Goal: Transaction & Acquisition: Purchase product/service

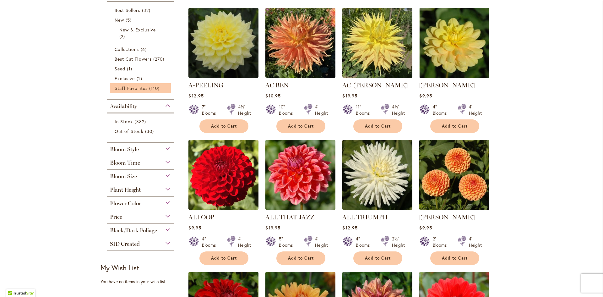
scroll to position [157, 0]
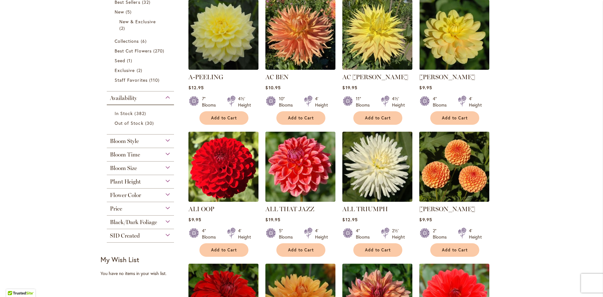
click at [165, 182] on div "Plant Height" at bounding box center [140, 180] width 67 height 10
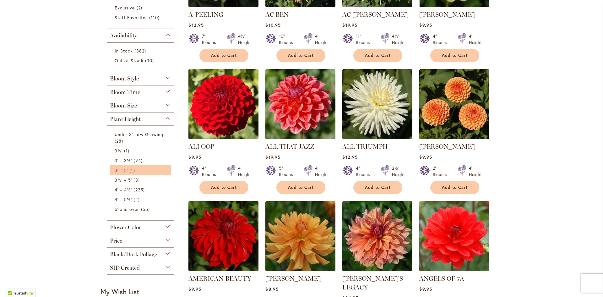
scroll to position [220, 0]
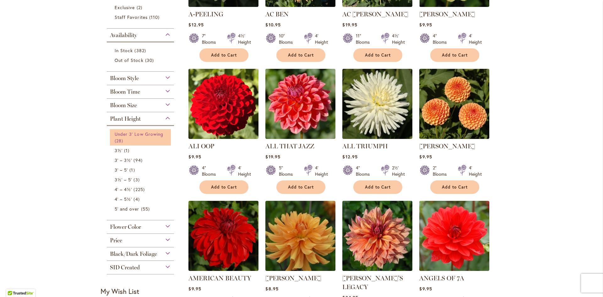
click at [127, 137] on link "Under 3' Low Growing 28 items" at bounding box center [141, 137] width 53 height 13
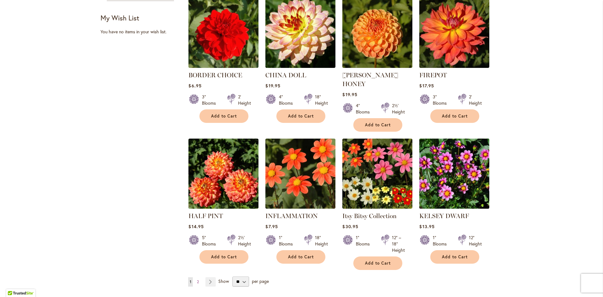
scroll to position [471, 0]
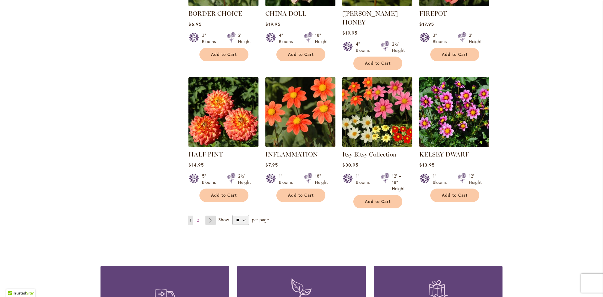
click at [208, 215] on link "Page Next" at bounding box center [210, 219] width 10 height 9
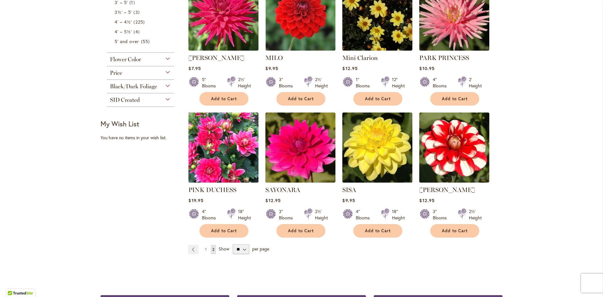
scroll to position [314, 0]
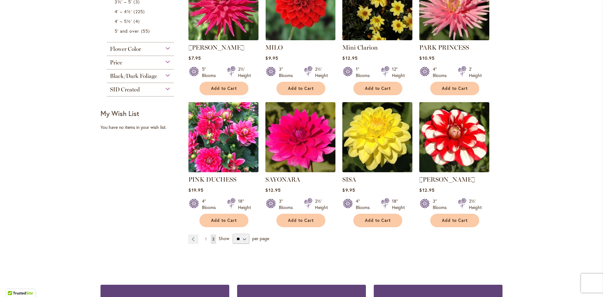
click at [220, 126] on img at bounding box center [223, 136] width 73 height 73
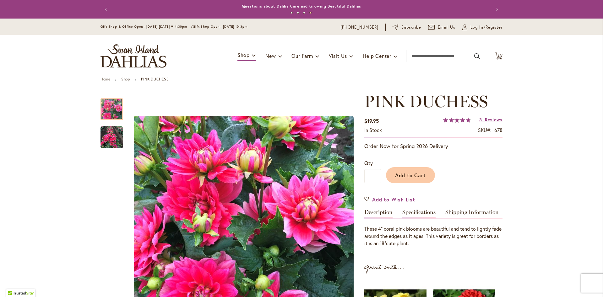
click at [435, 212] on div "Specifications" at bounding box center [420, 213] width 37 height 9
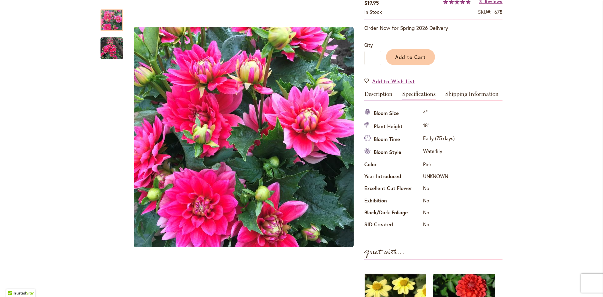
scroll to position [115, 0]
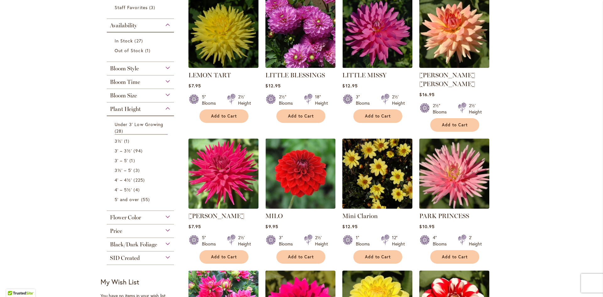
scroll to position [157, 0]
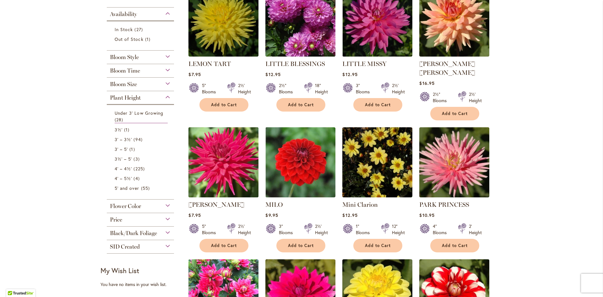
click at [226, 161] on img at bounding box center [223, 161] width 73 height 73
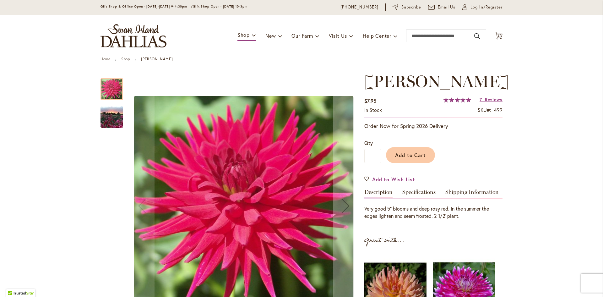
scroll to position [31, 0]
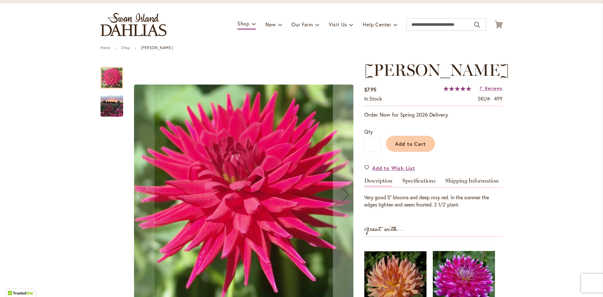
click at [119, 111] on img "MATILDA HUSTON" at bounding box center [111, 106] width 45 height 34
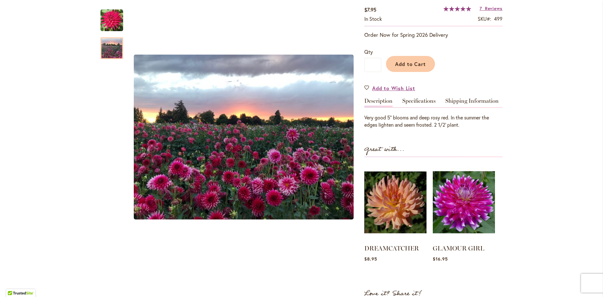
scroll to position [126, 0]
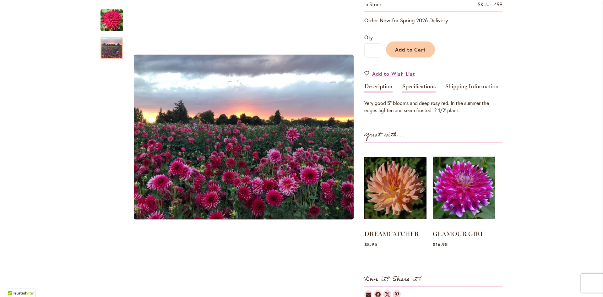
click at [415, 93] on link "Specifications" at bounding box center [418, 88] width 33 height 9
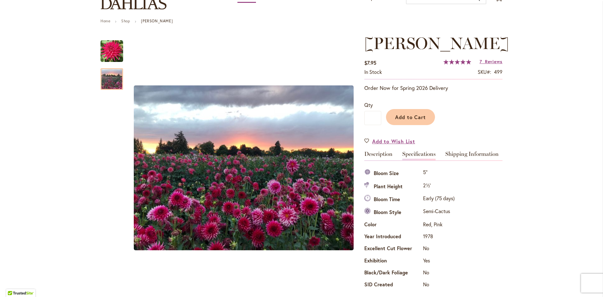
scroll to position [31, 0]
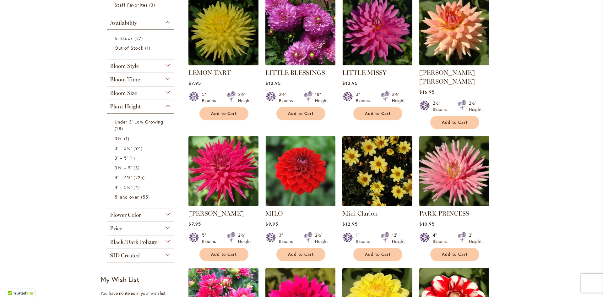
scroll to position [188, 0]
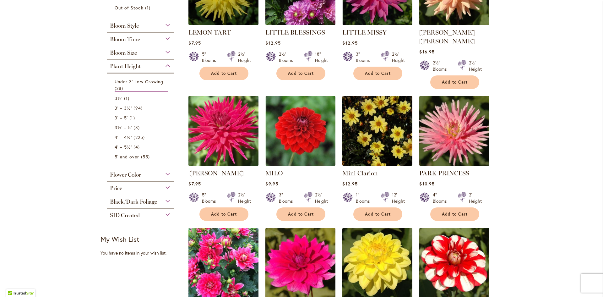
click at [221, 127] on img at bounding box center [223, 130] width 73 height 73
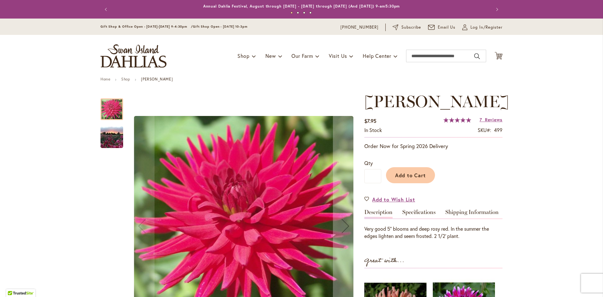
click at [99, 136] on img "MATILDA HUSTON" at bounding box center [111, 137] width 45 height 34
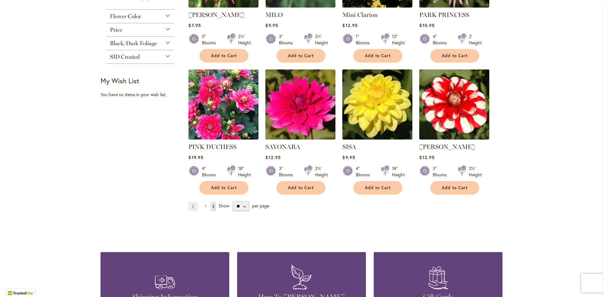
scroll to position [345, 0]
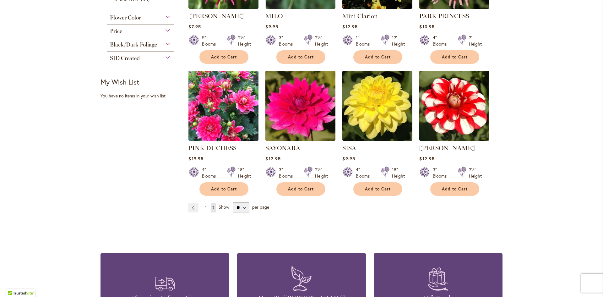
click at [211, 203] on strong "You're currently reading page 2" at bounding box center [213, 207] width 5 height 9
click at [205, 205] on span "1" at bounding box center [206, 207] width 2 height 5
click at [211, 203] on strong "You're currently reading page 2" at bounding box center [213, 207] width 5 height 9
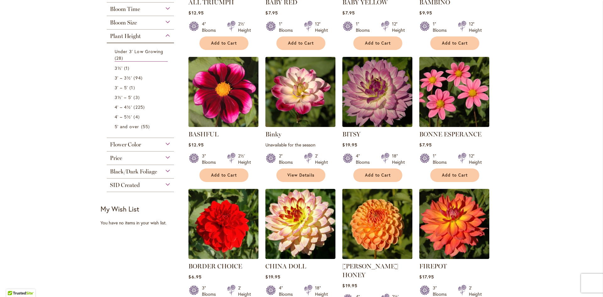
scroll to position [283, 0]
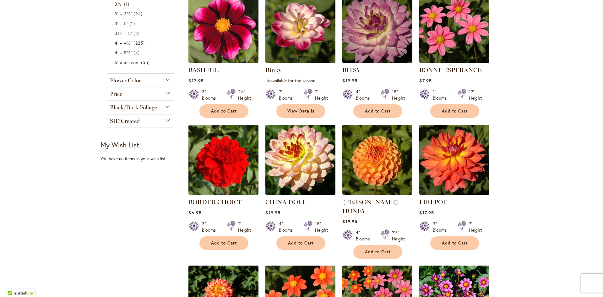
click at [353, 19] on img at bounding box center [377, 27] width 73 height 73
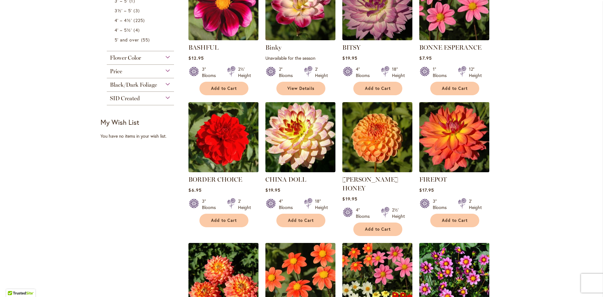
scroll to position [314, 0]
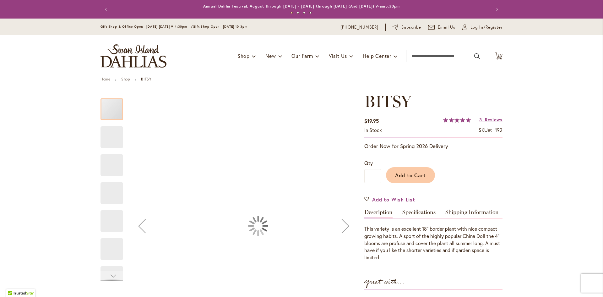
click at [460, 119] on span "100 % of 100" at bounding box center [457, 119] width 28 height 5
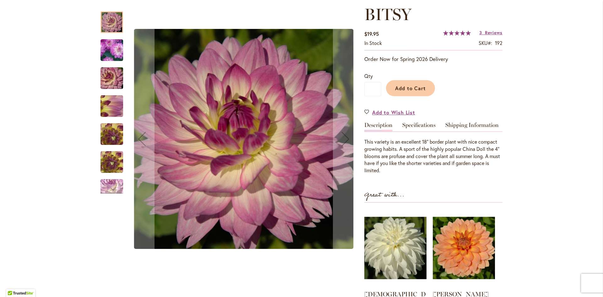
scroll to position [94, 0]
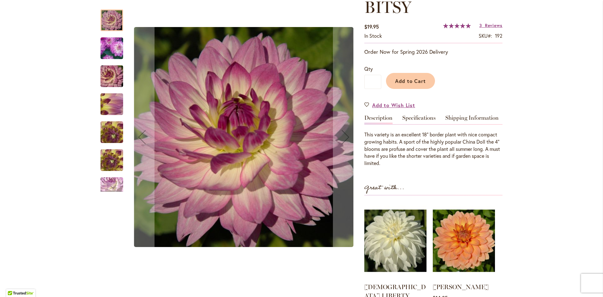
click at [102, 82] on img "BITSY" at bounding box center [111, 76] width 45 height 30
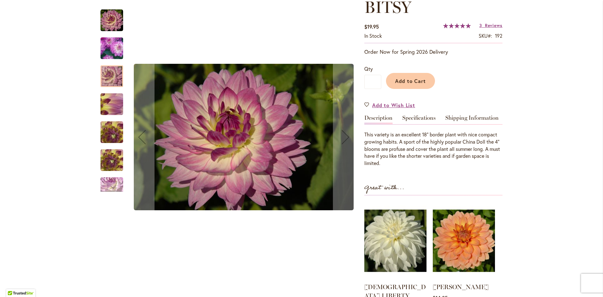
click at [117, 56] on img "BITSY" at bounding box center [112, 48] width 44 height 43
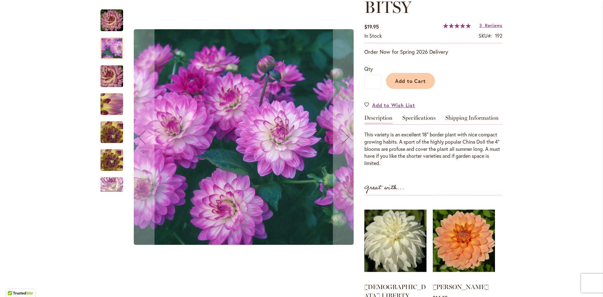
click at [115, 156] on img "BITSY" at bounding box center [111, 160] width 45 height 34
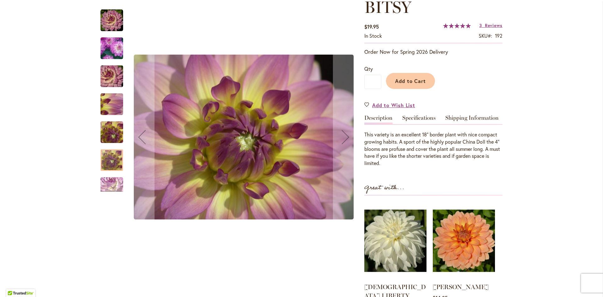
click at [108, 133] on img "BITSY" at bounding box center [111, 132] width 45 height 34
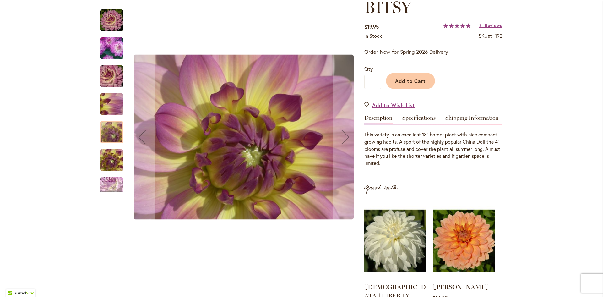
click at [114, 76] on img "BITSY" at bounding box center [111, 76] width 45 height 30
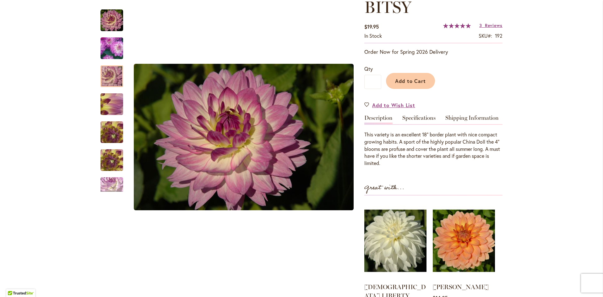
scroll to position [126, 0]
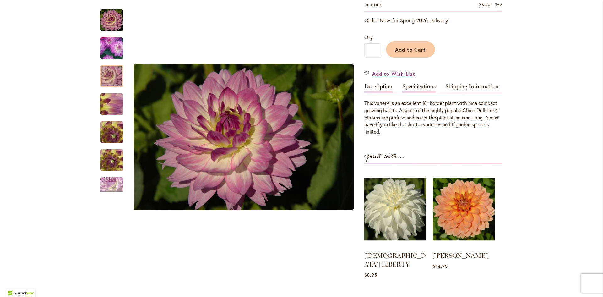
click at [409, 84] on link "Specifications" at bounding box center [418, 88] width 33 height 9
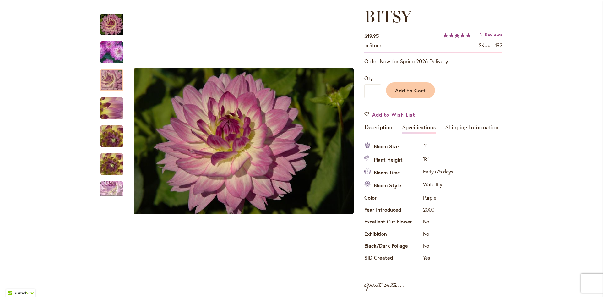
scroll to position [94, 0]
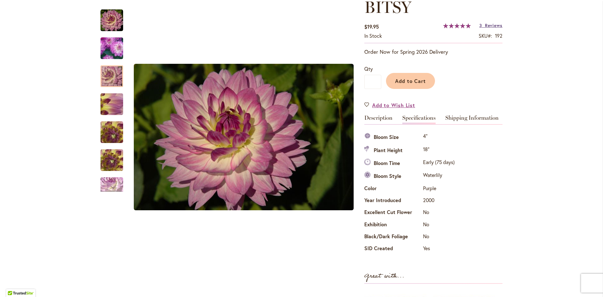
click at [482, 26] on link "3 Reviews" at bounding box center [490, 25] width 23 height 6
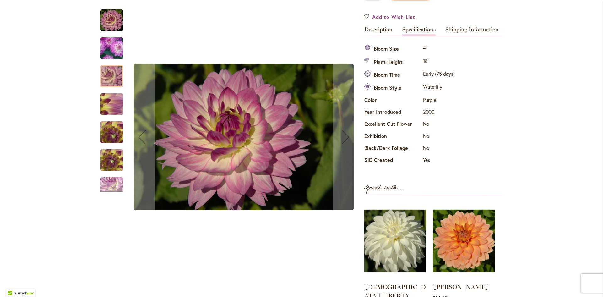
scroll to position [102, 0]
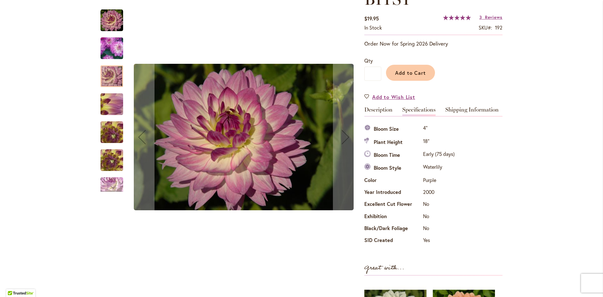
click at [107, 49] on img "BITSY" at bounding box center [112, 48] width 44 height 43
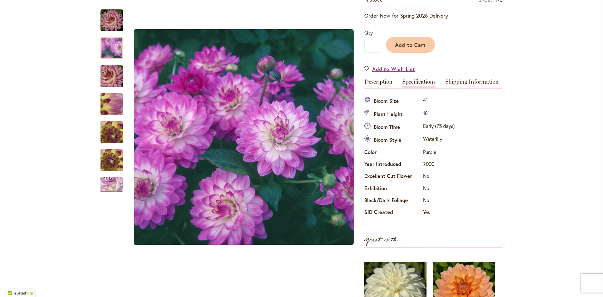
scroll to position [134, 0]
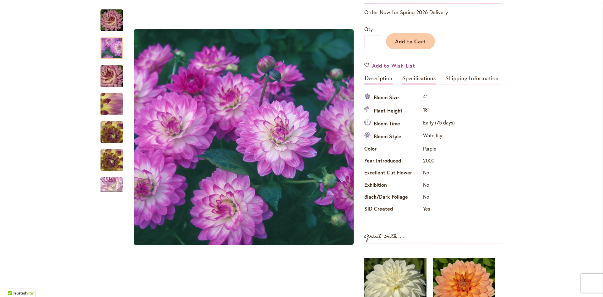
click at [377, 80] on link "Description" at bounding box center [378, 79] width 28 height 9
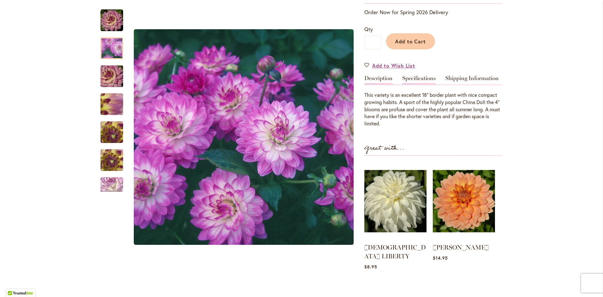
click at [404, 76] on link "Specifications" at bounding box center [418, 79] width 33 height 9
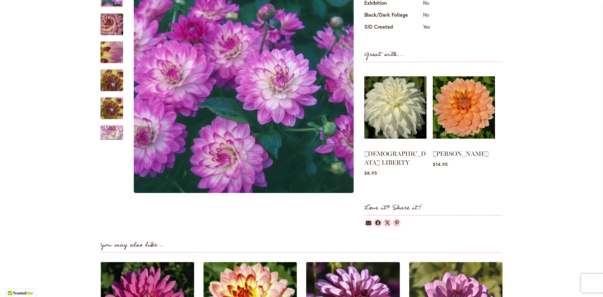
scroll to position [322, 0]
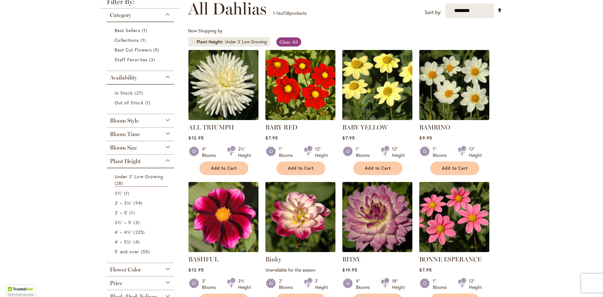
scroll to position [94, 0]
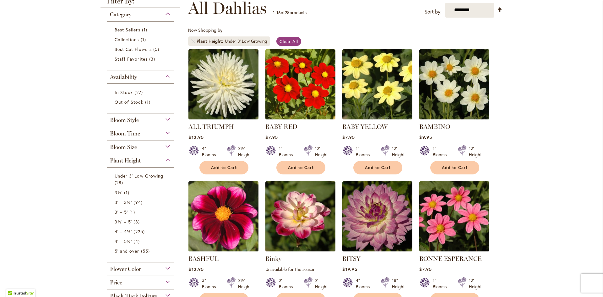
click at [221, 199] on img at bounding box center [223, 215] width 73 height 73
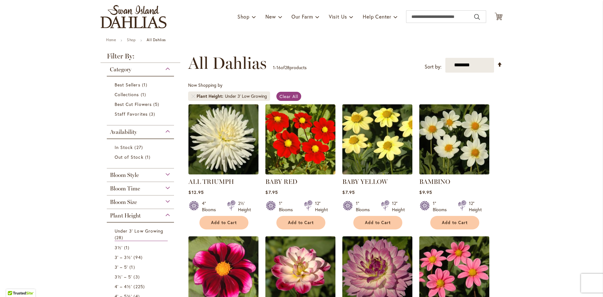
scroll to position [31, 0]
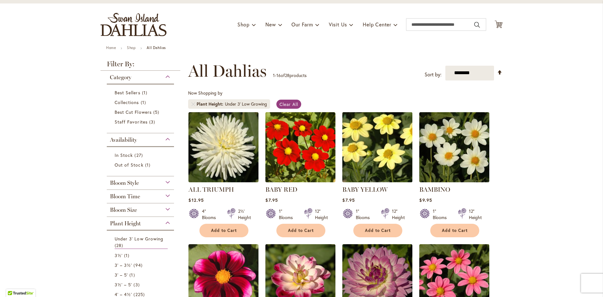
click at [379, 142] on img at bounding box center [377, 146] width 73 height 73
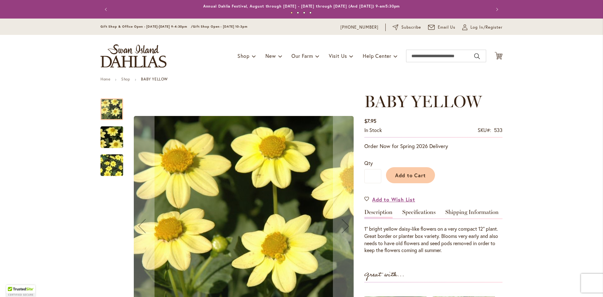
click at [100, 163] on img "BABY YELLOW" at bounding box center [111, 164] width 45 height 37
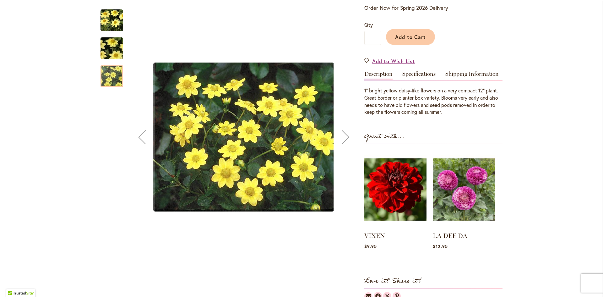
scroll to position [157, 0]
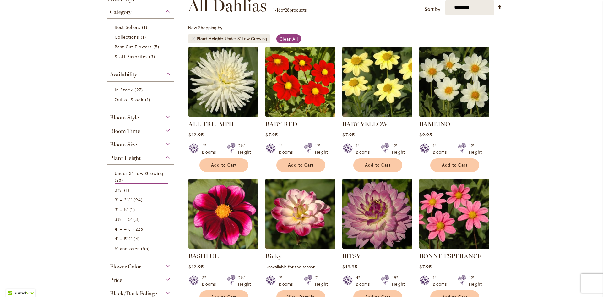
scroll to position [126, 0]
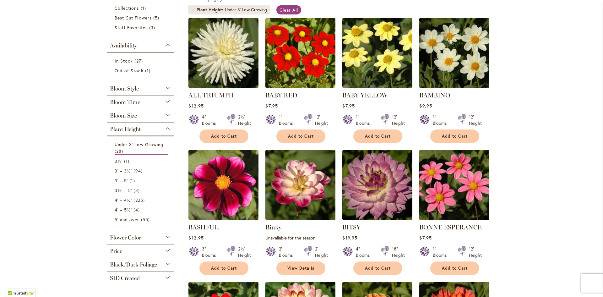
click at [455, 173] on img at bounding box center [454, 184] width 73 height 73
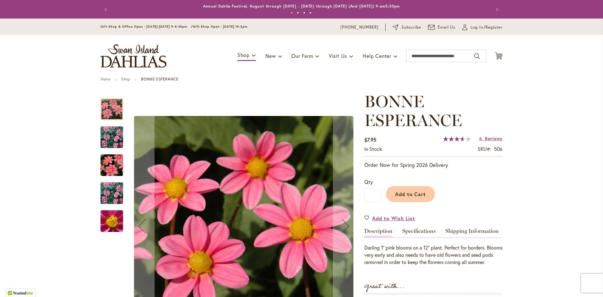
click at [100, 136] on img "BONNE ESPERANCE" at bounding box center [111, 137] width 45 height 36
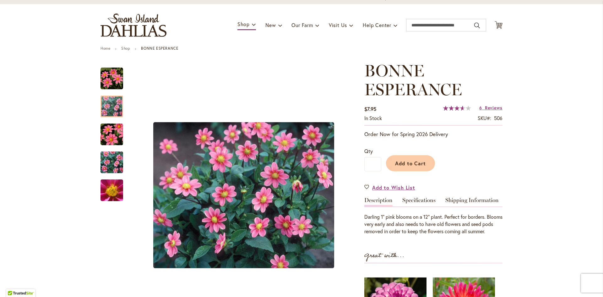
scroll to position [94, 0]
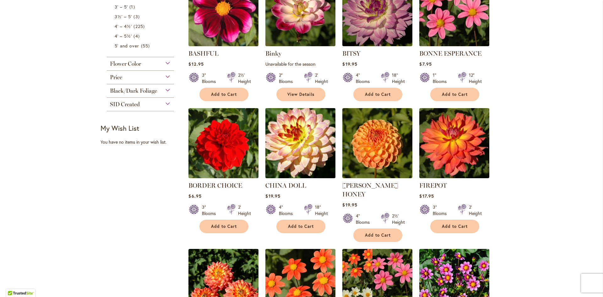
scroll to position [314, 0]
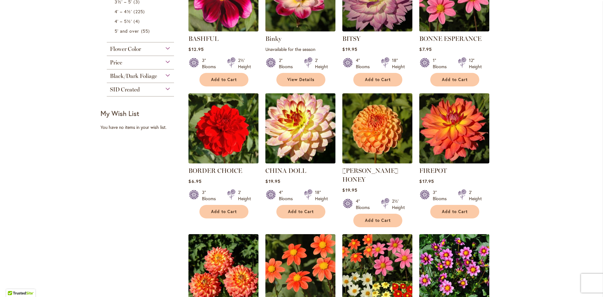
click at [297, 124] on img at bounding box center [300, 127] width 73 height 73
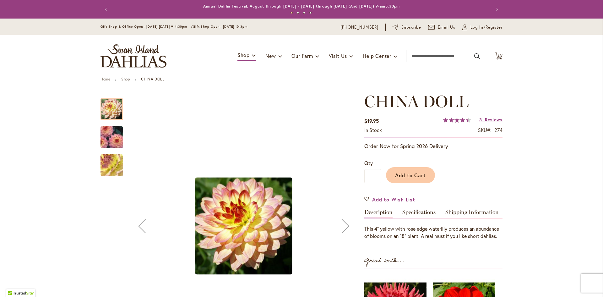
click at [107, 139] on img "CHINA DOLL" at bounding box center [111, 137] width 45 height 32
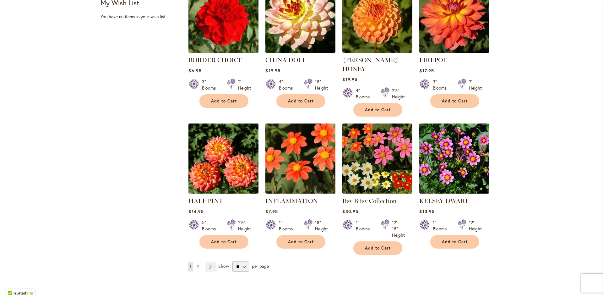
scroll to position [440, 0]
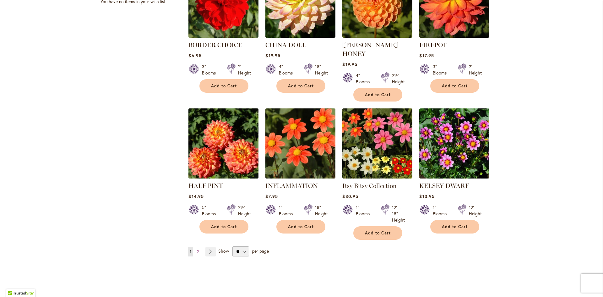
click at [225, 126] on img at bounding box center [223, 142] width 73 height 73
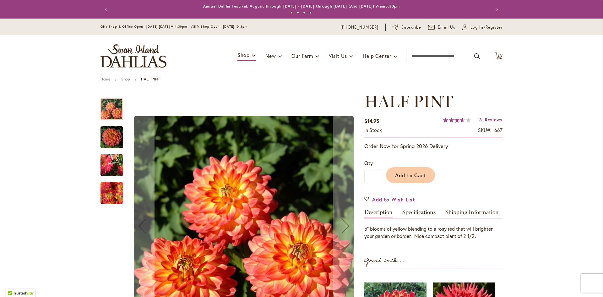
click at [110, 171] on img "HALF PINT" at bounding box center [111, 165] width 45 height 36
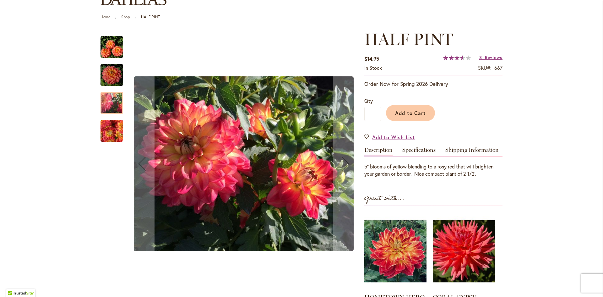
scroll to position [63, 0]
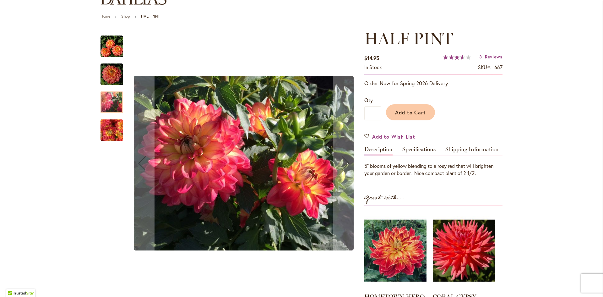
click at [105, 132] on img "HALF PINT" at bounding box center [111, 129] width 23 height 23
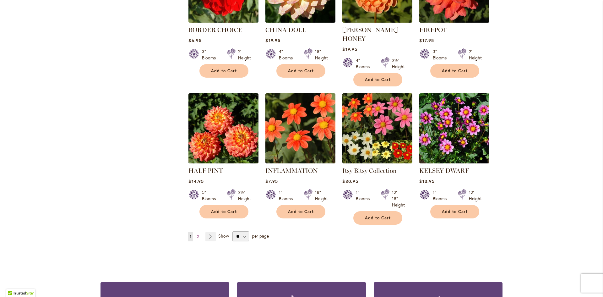
scroll to position [471, 0]
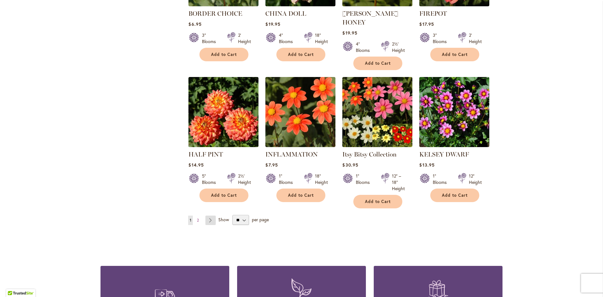
click at [209, 215] on link "Page Next" at bounding box center [210, 219] width 10 height 9
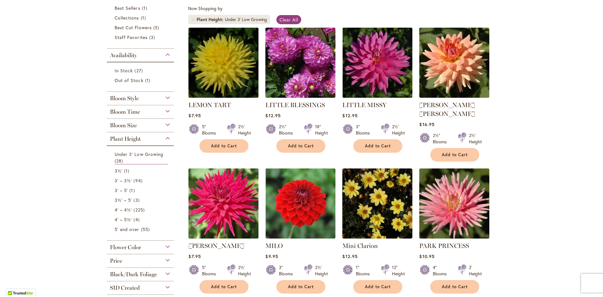
scroll to position [126, 0]
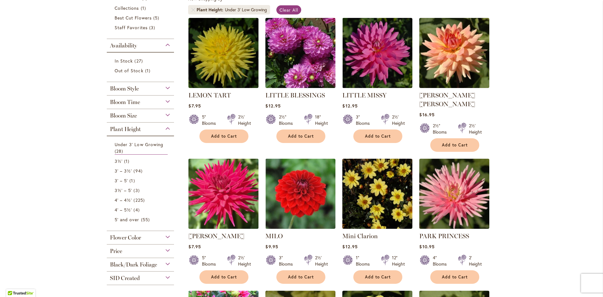
click at [227, 176] on img at bounding box center [223, 193] width 73 height 73
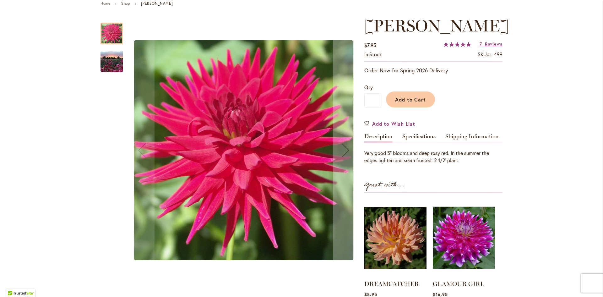
scroll to position [94, 0]
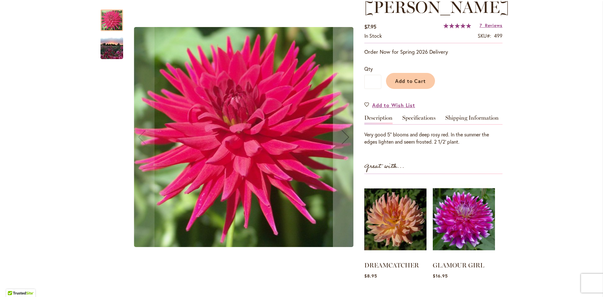
click at [105, 51] on img "MATILDA HUSTON" at bounding box center [111, 48] width 45 height 34
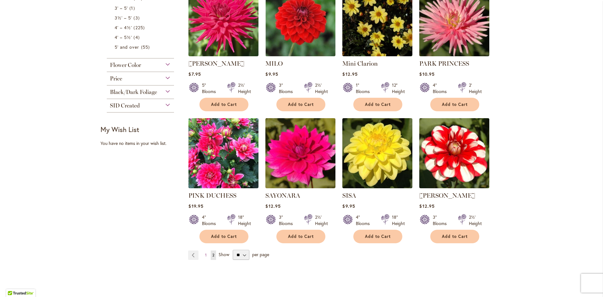
scroll to position [283, 0]
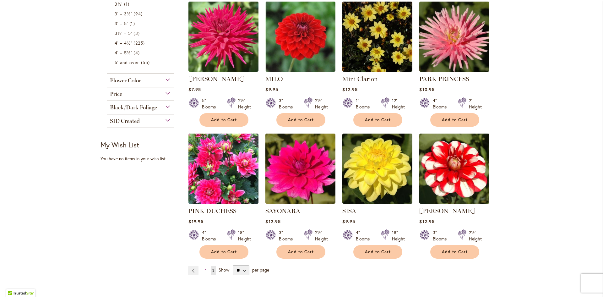
click at [223, 151] on img at bounding box center [223, 168] width 73 height 73
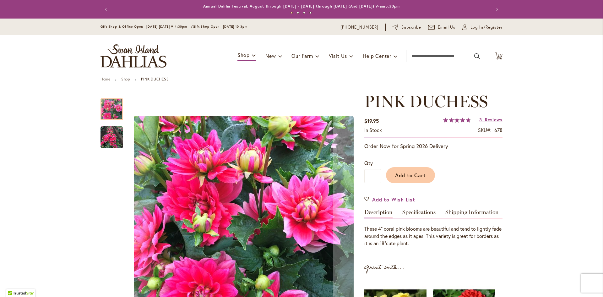
click at [114, 146] on img "PINK DUCHESS" at bounding box center [111, 137] width 23 height 23
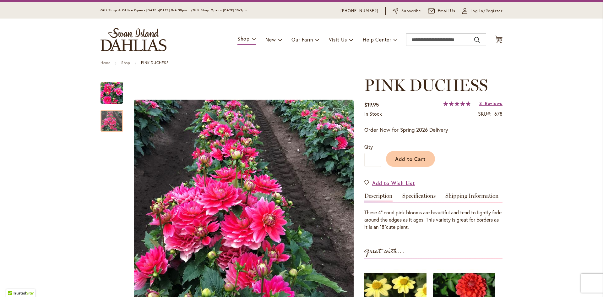
scroll to position [31, 0]
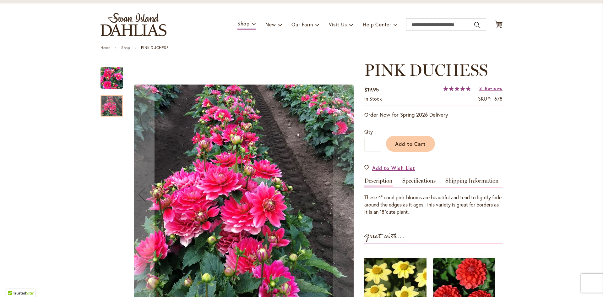
click at [107, 99] on div at bounding box center [111, 106] width 23 height 22
click at [107, 79] on img "PINK DUCHESS" at bounding box center [111, 78] width 23 height 23
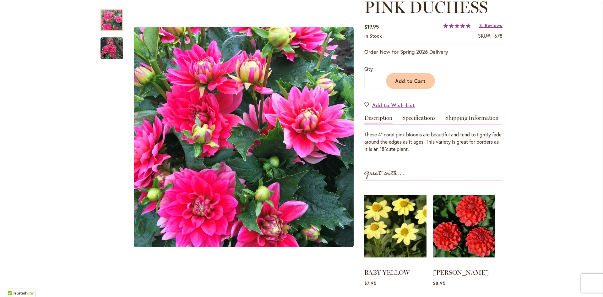
scroll to position [126, 0]
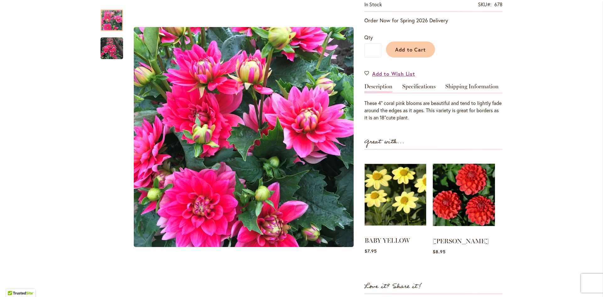
click at [401, 194] on img at bounding box center [396, 194] width 62 height 77
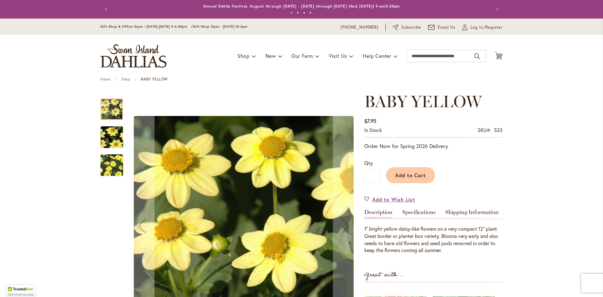
click at [116, 132] on img "BABY YELLOW" at bounding box center [111, 137] width 45 height 30
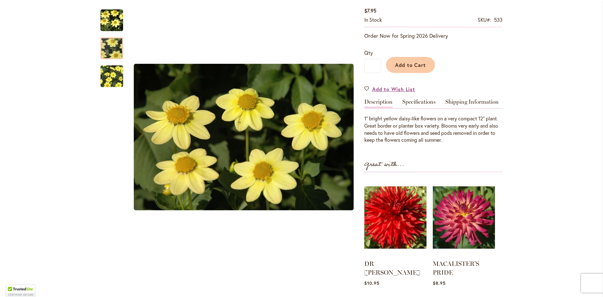
scroll to position [126, 0]
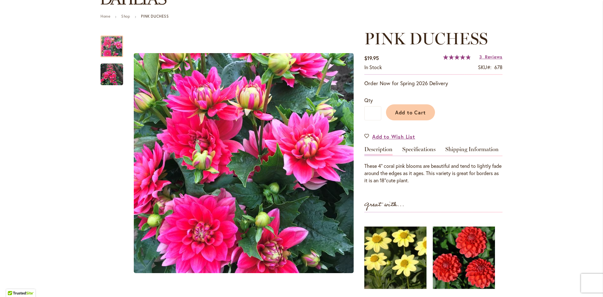
scroll to position [94, 0]
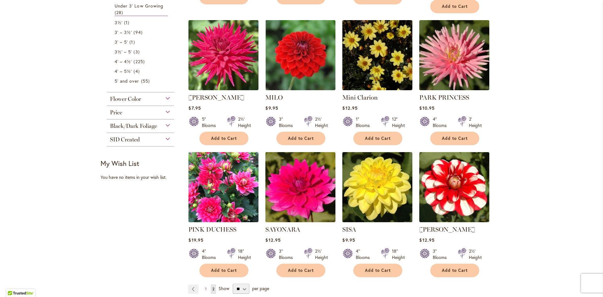
scroll to position [283, 0]
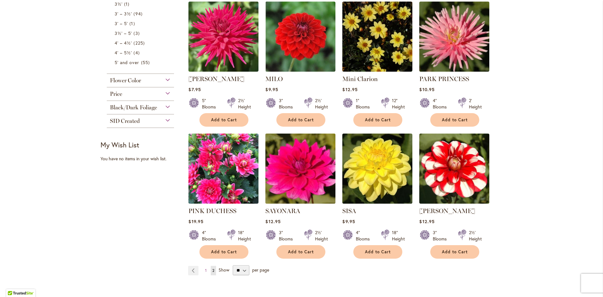
click at [308, 168] on img at bounding box center [300, 168] width 73 height 73
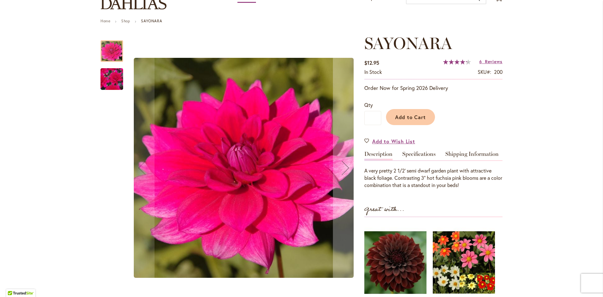
scroll to position [63, 0]
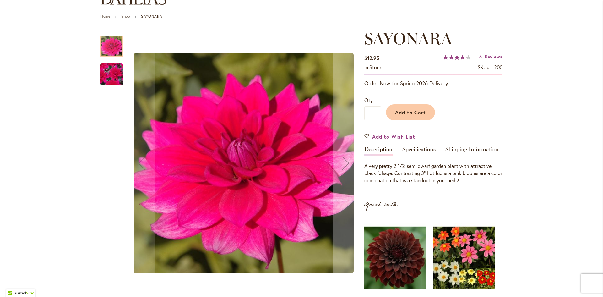
click at [109, 76] on img "SAYONARA" at bounding box center [111, 74] width 45 height 41
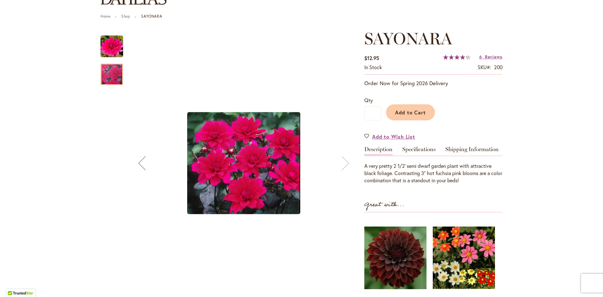
click at [109, 47] on img "SAYONARA" at bounding box center [111, 46] width 23 height 23
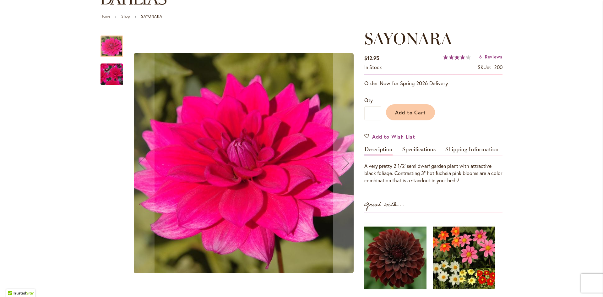
click at [103, 74] on img "SAYONARA" at bounding box center [111, 74] width 45 height 41
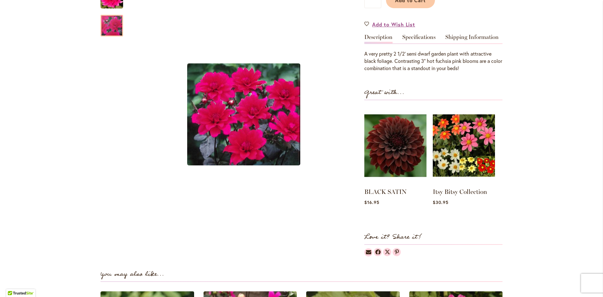
scroll to position [155, 0]
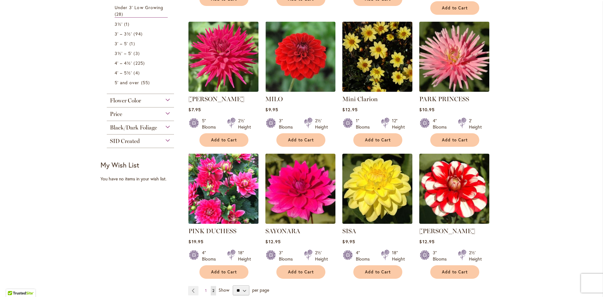
scroll to position [251, 0]
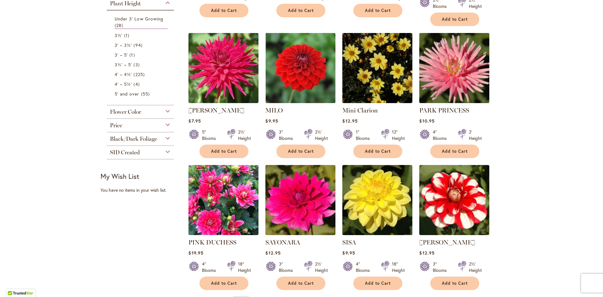
click at [476, 57] on img at bounding box center [454, 67] width 73 height 73
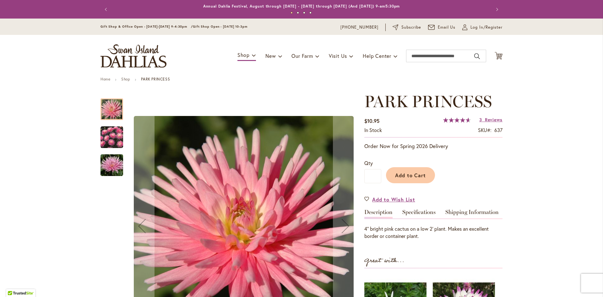
click at [103, 141] on img "PARK PRINCESS" at bounding box center [111, 137] width 23 height 23
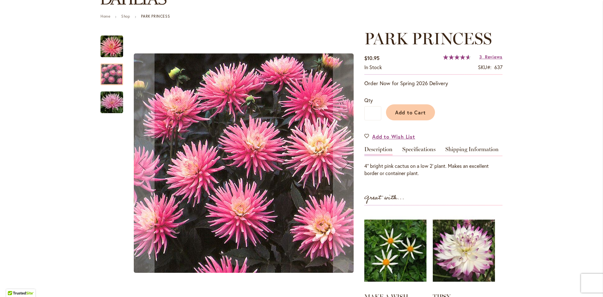
scroll to position [126, 0]
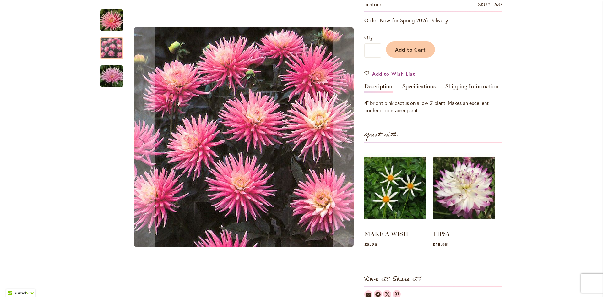
click at [113, 77] on img "PARK PRINCESS" at bounding box center [111, 76] width 45 height 34
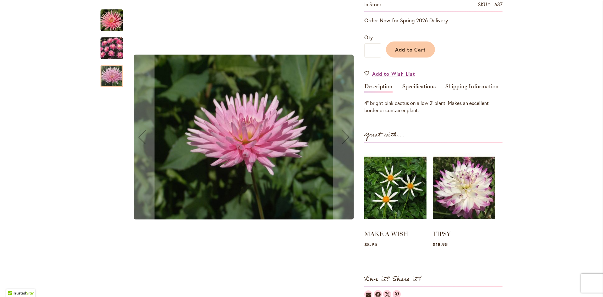
click at [113, 26] on img "PARK PRINCESS" at bounding box center [111, 20] width 23 height 23
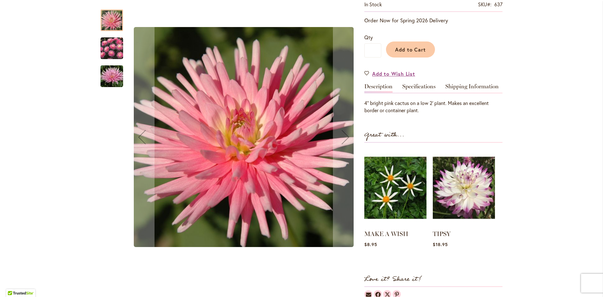
click at [106, 53] on img "PARK PRINCESS" at bounding box center [111, 48] width 23 height 23
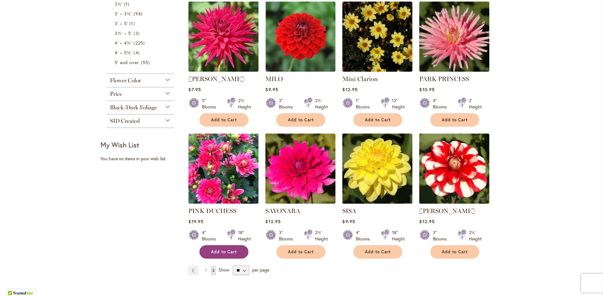
scroll to position [408, 0]
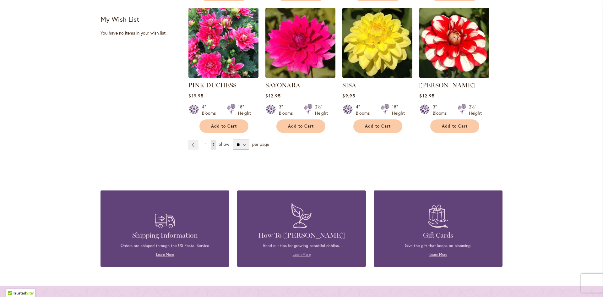
click at [203, 140] on link "Page 1" at bounding box center [205, 144] width 5 height 9
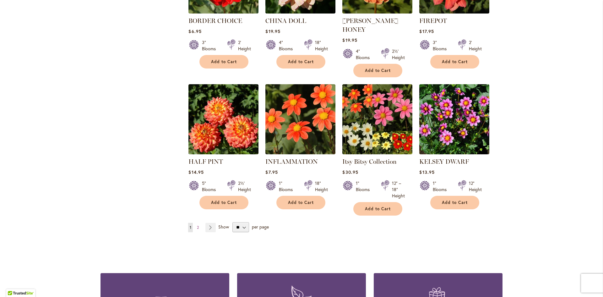
scroll to position [471, 0]
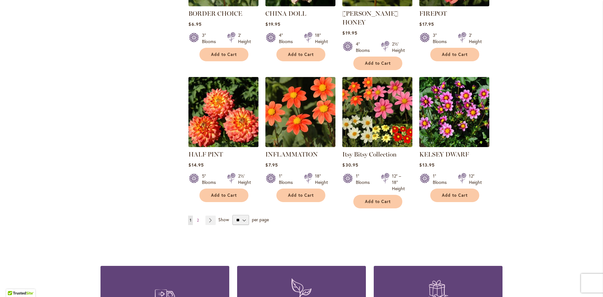
click at [226, 101] on img at bounding box center [223, 111] width 73 height 73
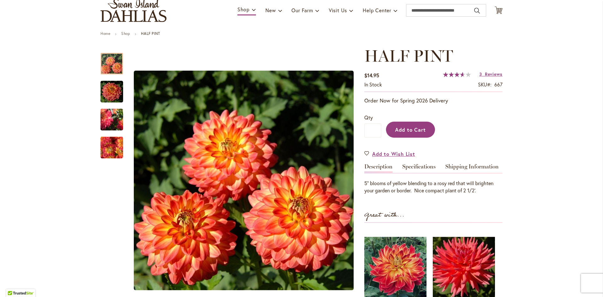
scroll to position [63, 0]
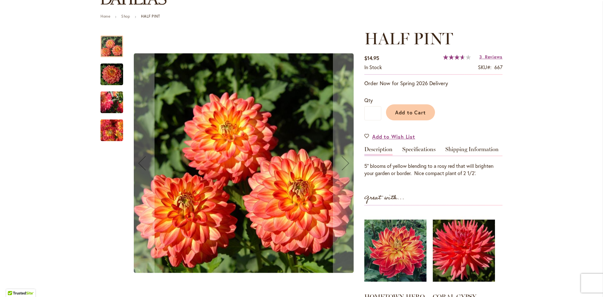
click at [106, 70] on img "HALF PINT" at bounding box center [111, 74] width 23 height 24
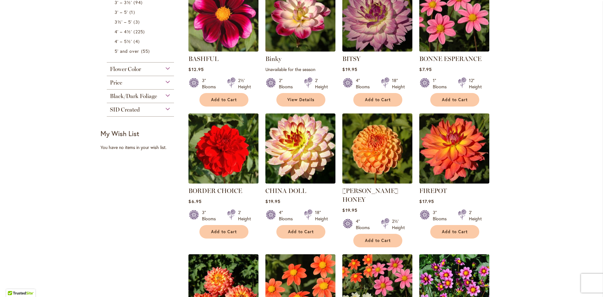
scroll to position [283, 0]
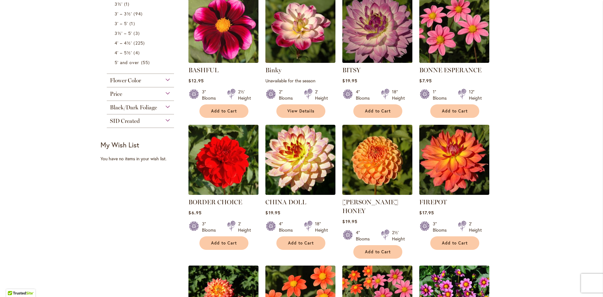
click at [375, 32] on img at bounding box center [377, 27] width 73 height 73
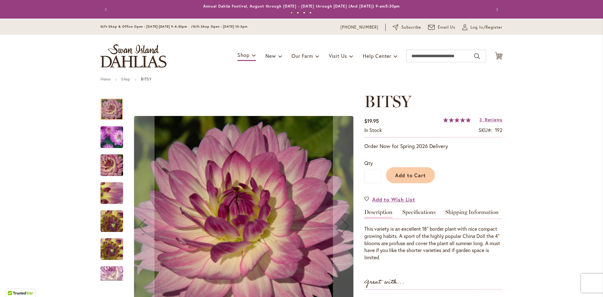
click at [111, 144] on img "BITSY" at bounding box center [112, 137] width 44 height 43
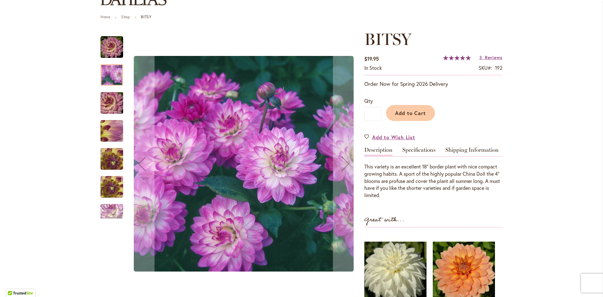
scroll to position [63, 0]
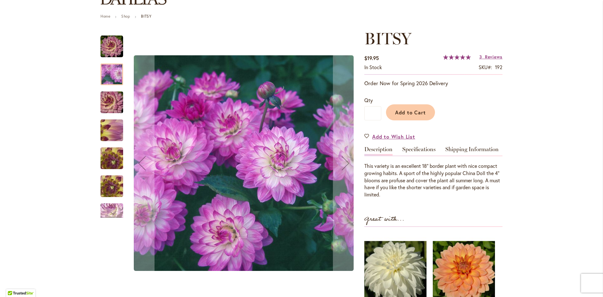
click at [113, 84] on div at bounding box center [111, 74] width 23 height 22
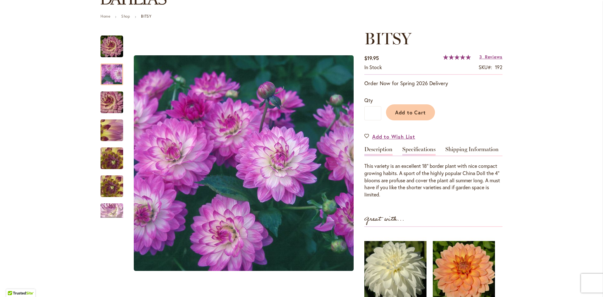
click at [414, 151] on link "Specifications" at bounding box center [418, 150] width 33 height 9
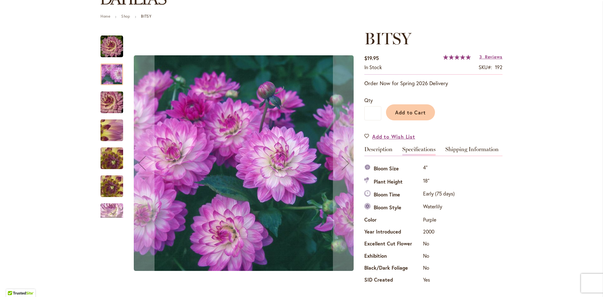
click at [106, 152] on img "BITSY" at bounding box center [111, 158] width 45 height 34
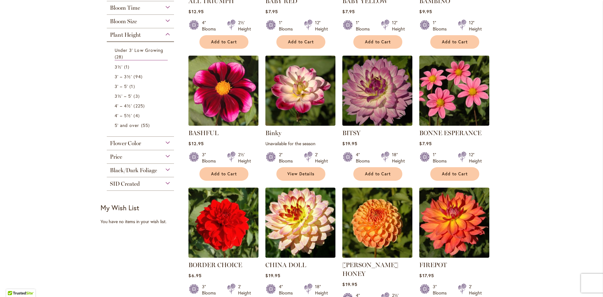
scroll to position [251, 0]
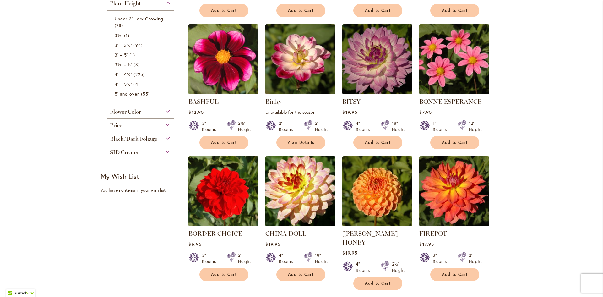
click at [296, 187] on img at bounding box center [300, 190] width 73 height 73
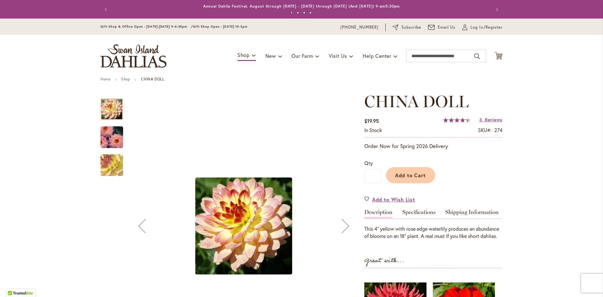
click at [109, 113] on div at bounding box center [111, 109] width 23 height 22
click at [114, 138] on img "CHINA DOLL" at bounding box center [111, 137] width 45 height 32
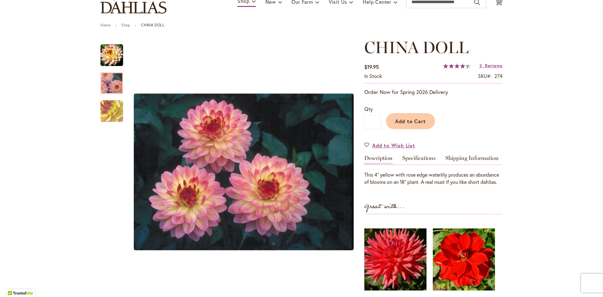
scroll to position [63, 0]
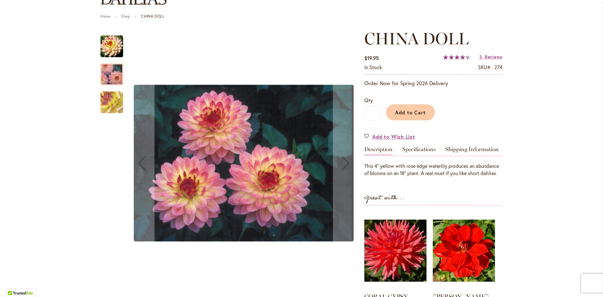
click at [111, 103] on img "CHINA DOLL" at bounding box center [111, 102] width 45 height 34
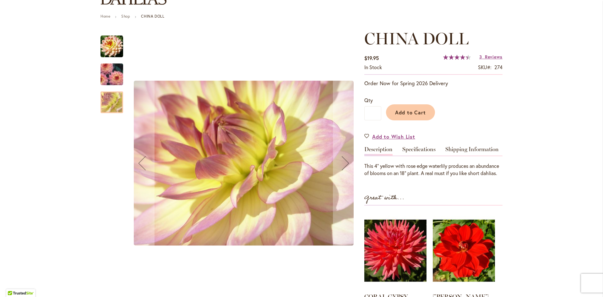
click at [103, 71] on img "CHINA DOLL" at bounding box center [111, 74] width 45 height 32
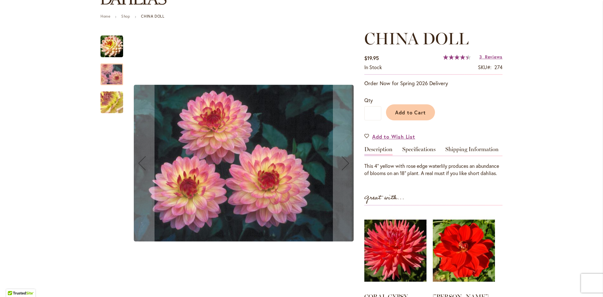
click at [116, 39] on img "CHINA DOLL" at bounding box center [111, 46] width 23 height 23
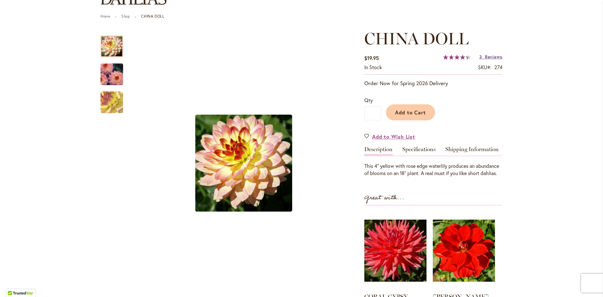
click at [492, 56] on span "Reviews" at bounding box center [494, 57] width 18 height 6
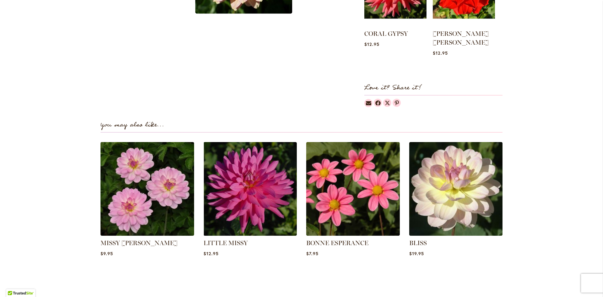
scroll to position [338, 0]
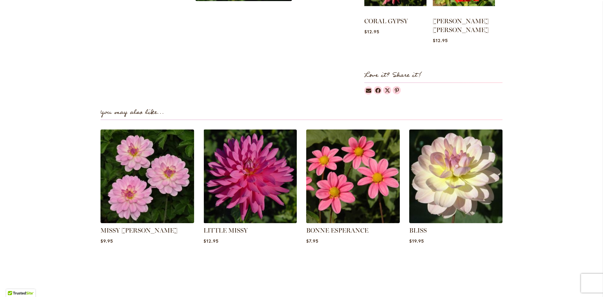
drag, startPoint x: 445, startPoint y: 179, endPoint x: 577, endPoint y: 69, distance: 172.0
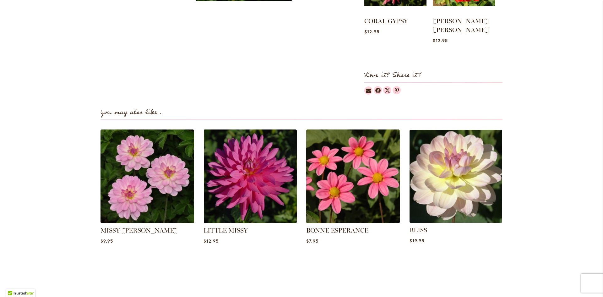
click at [447, 158] on img at bounding box center [455, 175] width 97 height 97
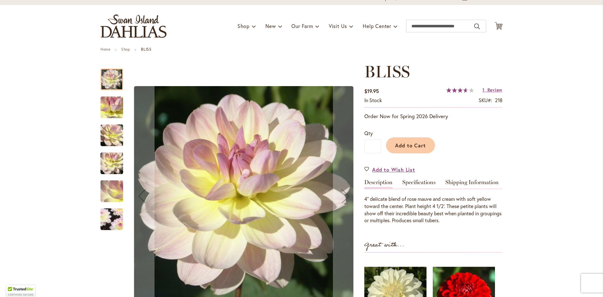
scroll to position [63, 0]
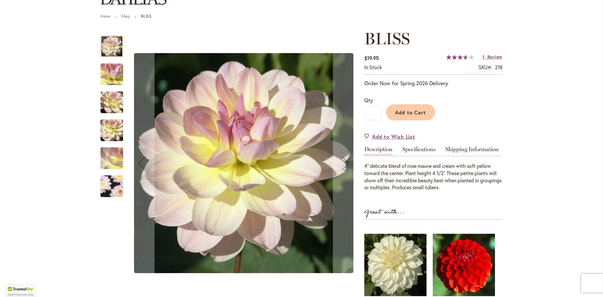
click at [108, 131] on img "BLISS" at bounding box center [111, 130] width 45 height 34
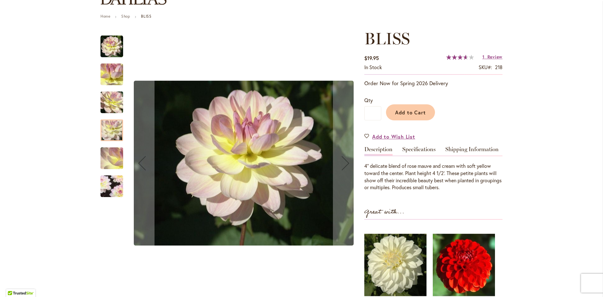
click at [111, 43] on img "BLISS" at bounding box center [111, 46] width 23 height 23
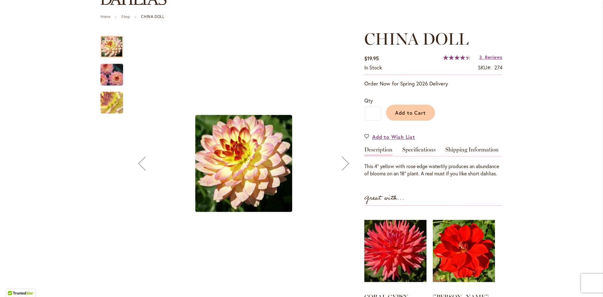
scroll to position [63, 0]
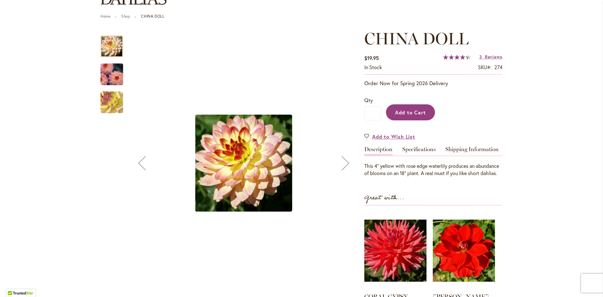
click at [401, 115] on button "Add to Cart" at bounding box center [410, 112] width 49 height 16
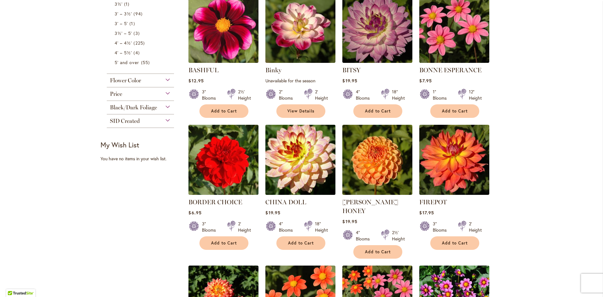
scroll to position [251, 0]
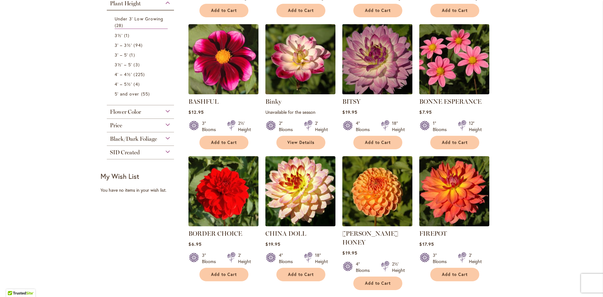
click at [398, 62] on img at bounding box center [377, 58] width 73 height 73
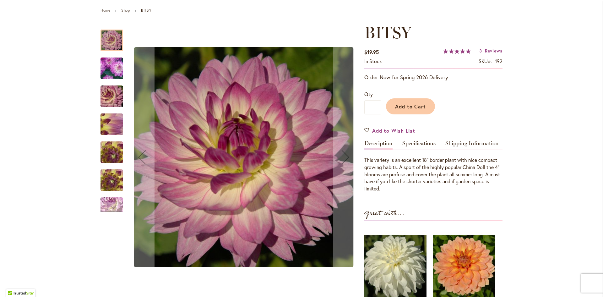
scroll to position [94, 0]
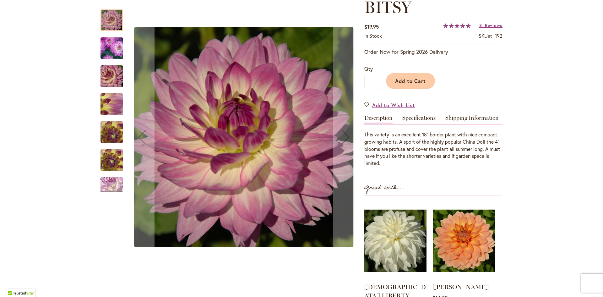
click at [106, 80] on img "BITSY" at bounding box center [111, 76] width 45 height 30
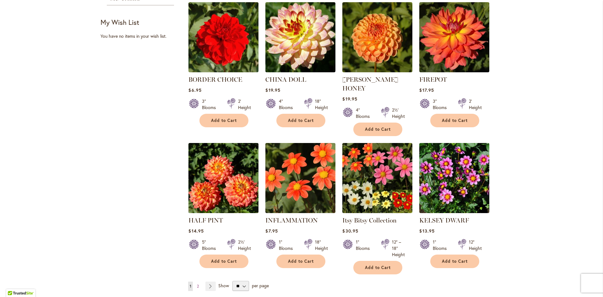
scroll to position [440, 0]
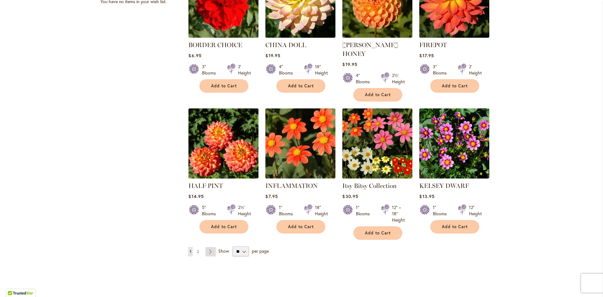
click at [205, 247] on link "Page Next" at bounding box center [210, 251] width 10 height 9
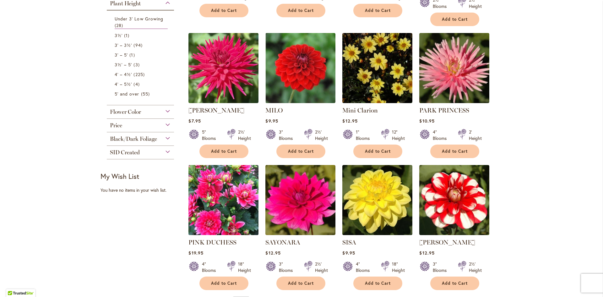
scroll to position [283, 0]
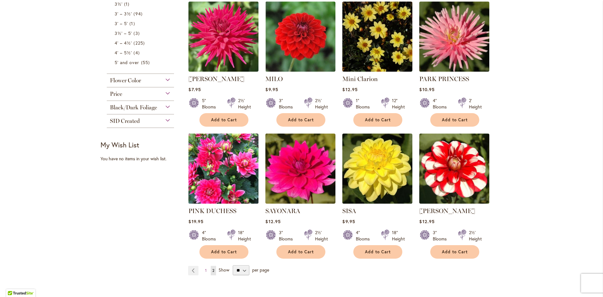
click at [226, 166] on img at bounding box center [223, 168] width 73 height 73
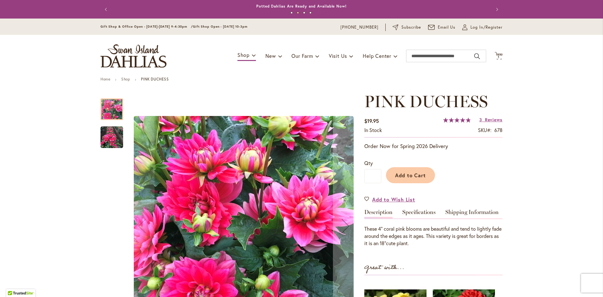
click at [110, 136] on img "PINK DUCHESS" at bounding box center [111, 137] width 23 height 23
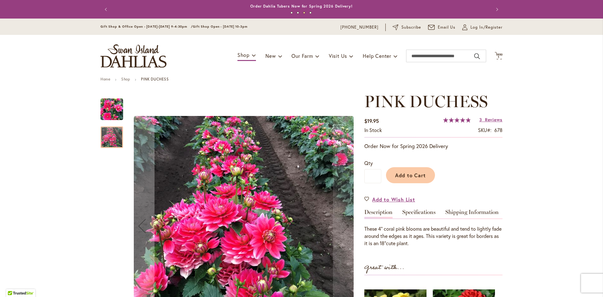
click at [101, 111] on img "PINK DUCHESS" at bounding box center [111, 109] width 23 height 23
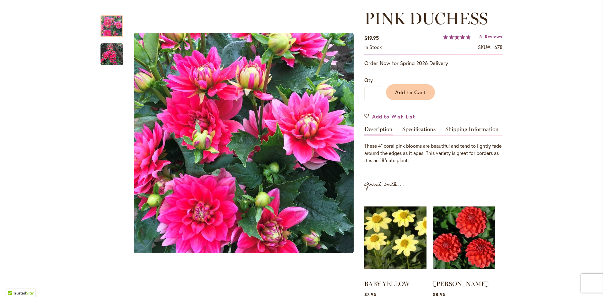
scroll to position [94, 0]
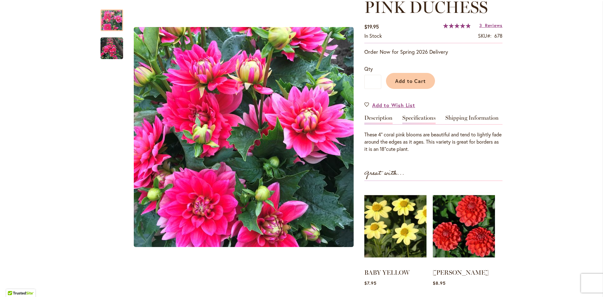
click at [408, 117] on link "Specifications" at bounding box center [418, 119] width 33 height 9
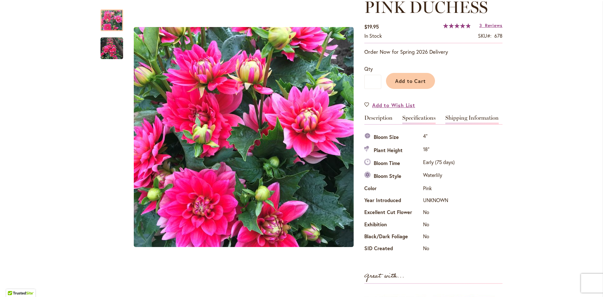
click at [445, 120] on link "Shipping Information" at bounding box center [471, 119] width 53 height 9
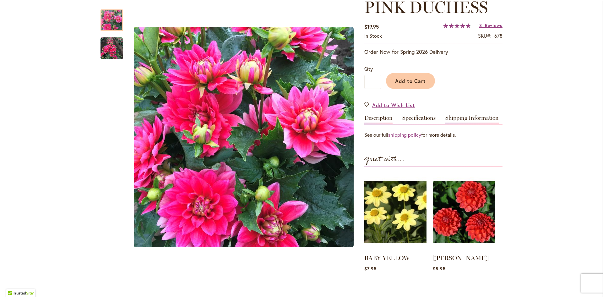
click at [370, 118] on link "Description" at bounding box center [378, 119] width 28 height 9
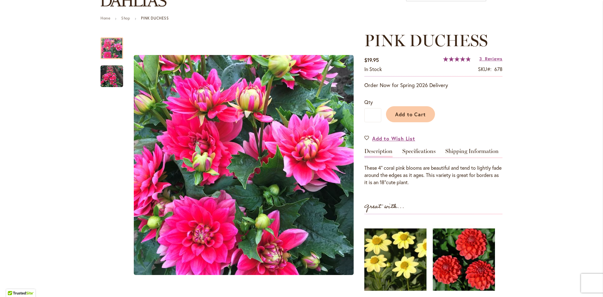
scroll to position [0, 0]
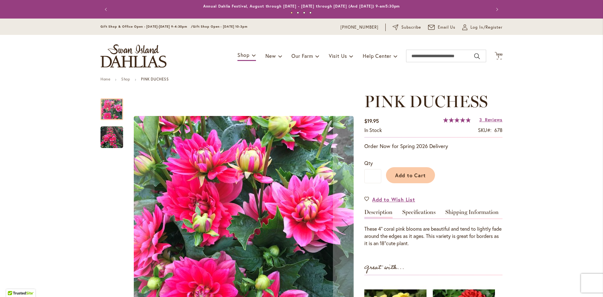
click at [106, 143] on img "PINK DUCHESS" at bounding box center [111, 137] width 23 height 23
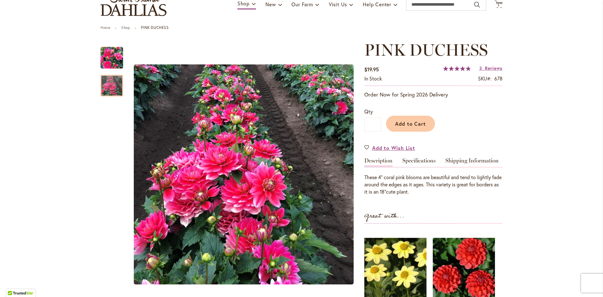
scroll to position [63, 0]
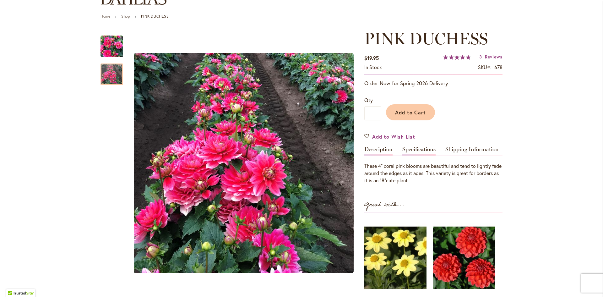
click at [419, 153] on link "Specifications" at bounding box center [418, 150] width 33 height 9
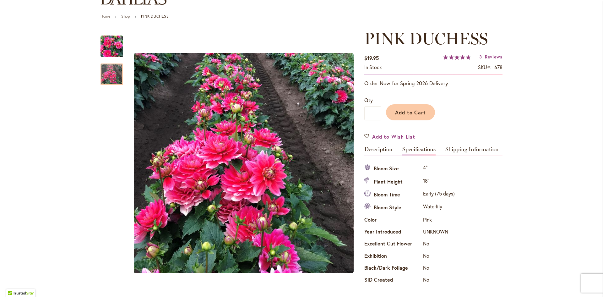
click at [422, 122] on div "Add to Cart" at bounding box center [441, 110] width 121 height 29
click at [418, 113] on span "Add to Cart" at bounding box center [410, 112] width 31 height 7
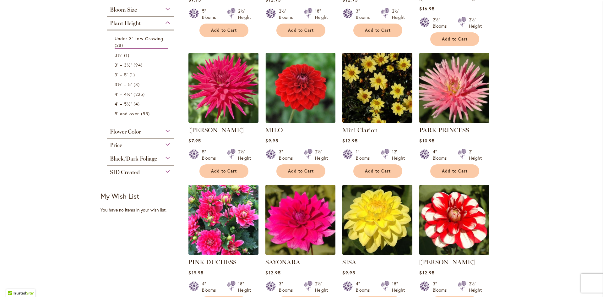
scroll to position [283, 0]
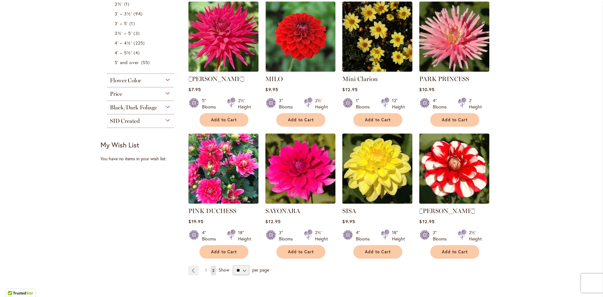
click at [253, 24] on img at bounding box center [223, 36] width 73 height 73
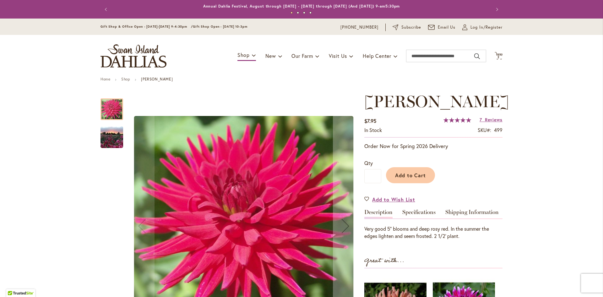
click at [107, 137] on img "MATILDA HUSTON" at bounding box center [111, 137] width 45 height 34
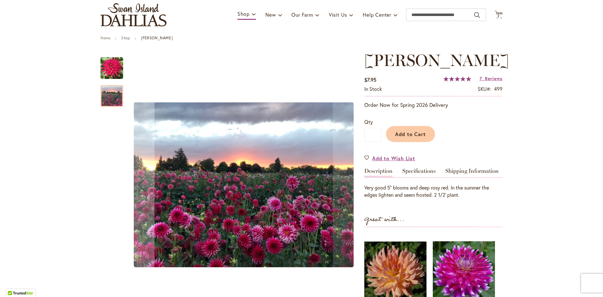
scroll to position [94, 0]
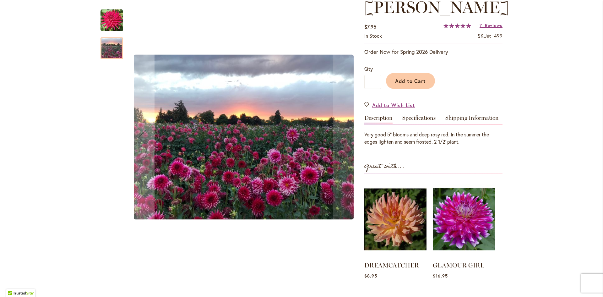
click at [110, 27] on img "MATILDA HUSTON" at bounding box center [111, 20] width 23 height 23
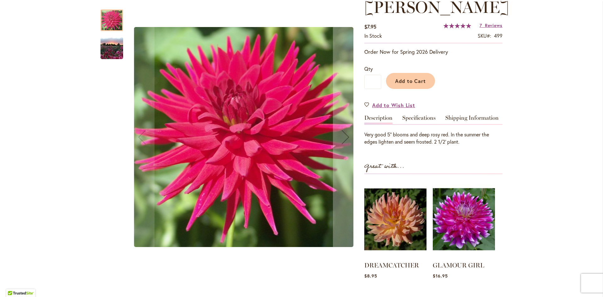
click at [113, 57] on img "MATILDA HUSTON" at bounding box center [111, 48] width 45 height 34
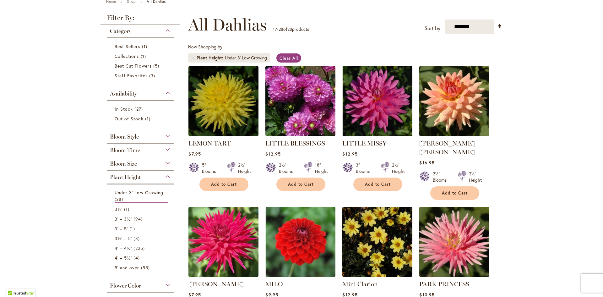
scroll to position [94, 0]
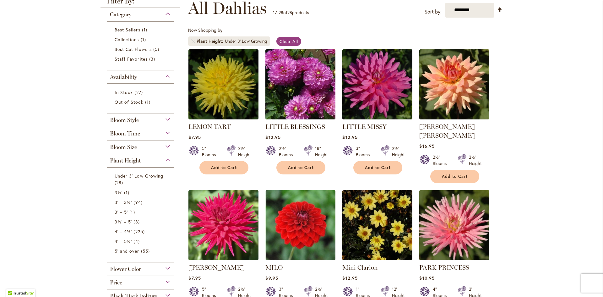
click at [359, 100] on img at bounding box center [377, 83] width 73 height 73
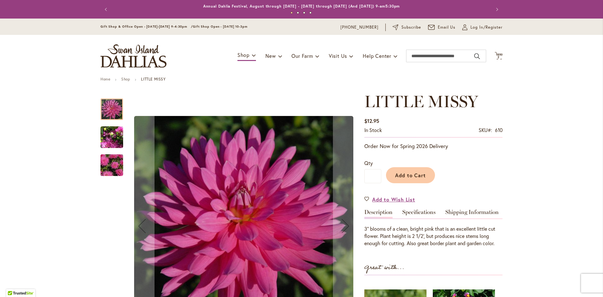
click at [114, 145] on img "LITTLE MISSY" at bounding box center [111, 137] width 23 height 30
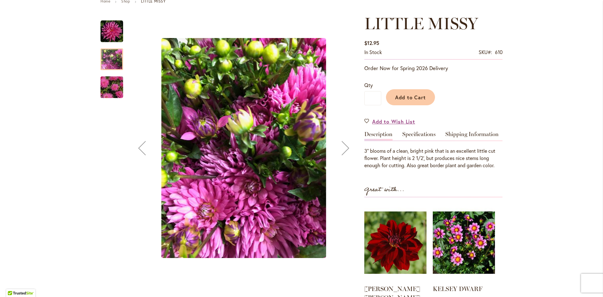
scroll to position [94, 0]
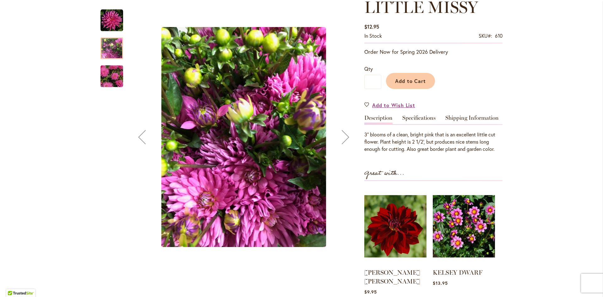
drag, startPoint x: 115, startPoint y: 87, endPoint x: 116, endPoint y: 83, distance: 3.8
click at [116, 86] on div at bounding box center [111, 97] width 23 height 188
click at [116, 79] on img "LITTLE MISSY" at bounding box center [111, 76] width 45 height 30
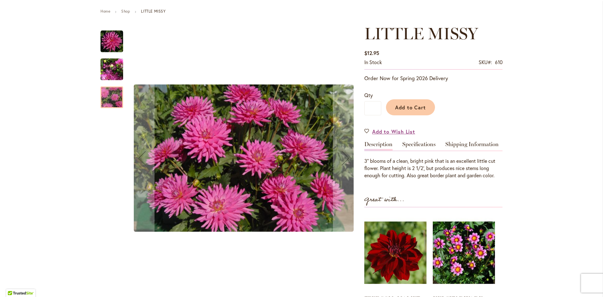
scroll to position [31, 0]
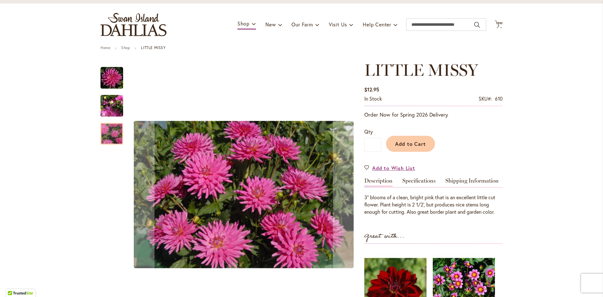
click at [112, 98] on img "LITTLE MISSY" at bounding box center [111, 106] width 23 height 30
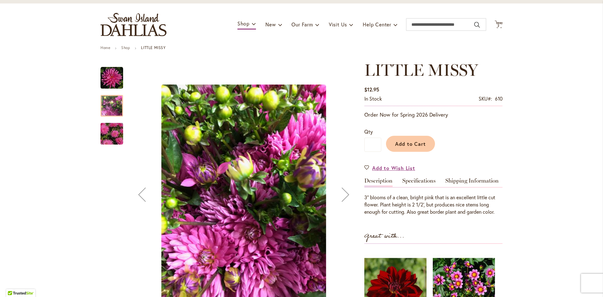
click at [103, 71] on img "LITTLE MISSY" at bounding box center [111, 78] width 23 height 23
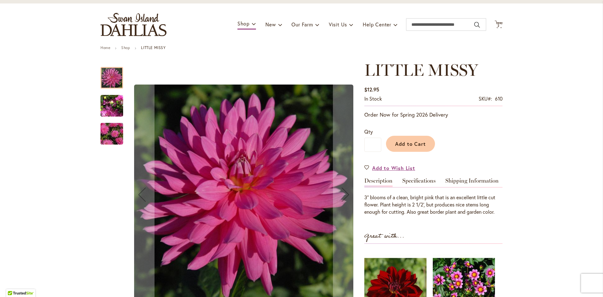
click at [117, 139] on img "LITTLE MISSY" at bounding box center [111, 134] width 45 height 30
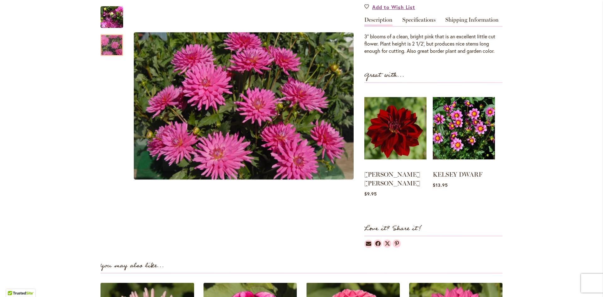
scroll to position [157, 0]
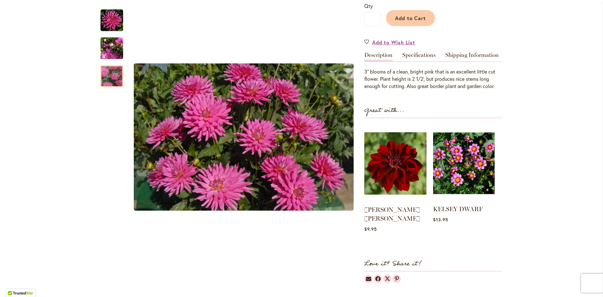
click at [470, 159] on img at bounding box center [464, 163] width 62 height 77
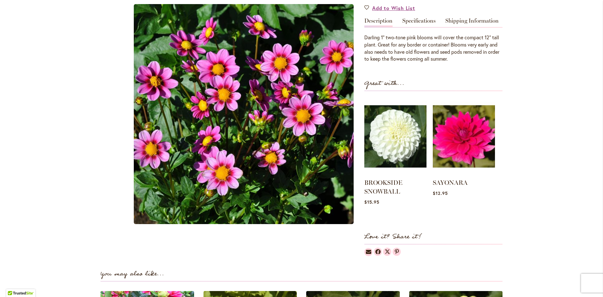
scroll to position [126, 0]
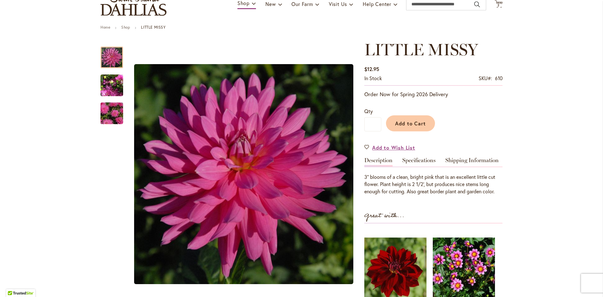
scroll to position [63, 0]
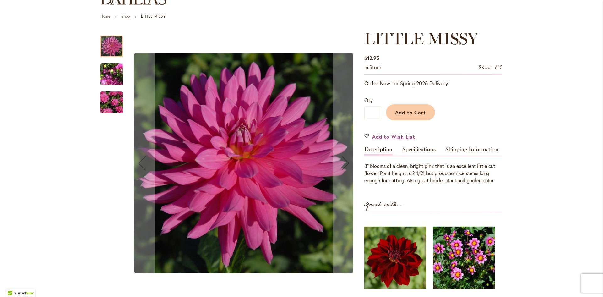
click at [100, 93] on img "LITTLE MISSY" at bounding box center [111, 102] width 45 height 30
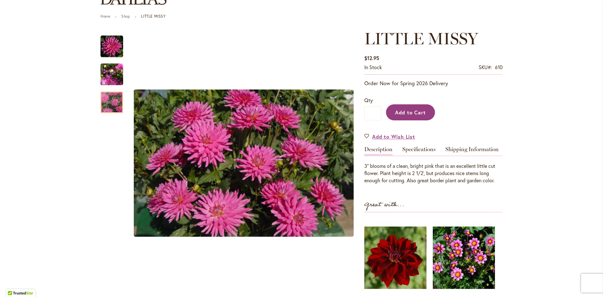
click at [417, 112] on span "Add to Cart" at bounding box center [410, 112] width 31 height 7
click at [472, 252] on img at bounding box center [464, 257] width 62 height 77
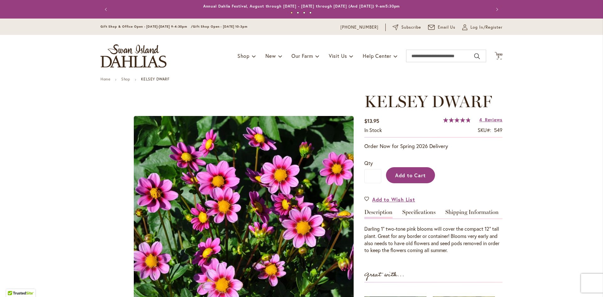
click at [408, 173] on span "Add to Cart" at bounding box center [410, 175] width 31 height 7
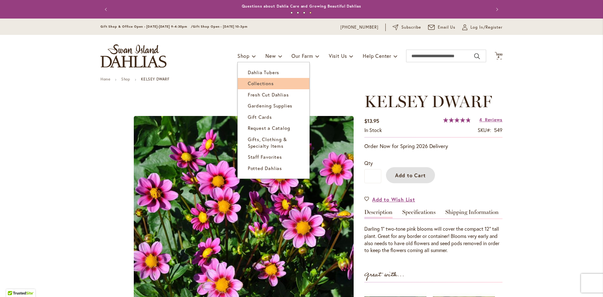
click at [251, 86] on span "Collections" at bounding box center [261, 83] width 26 height 6
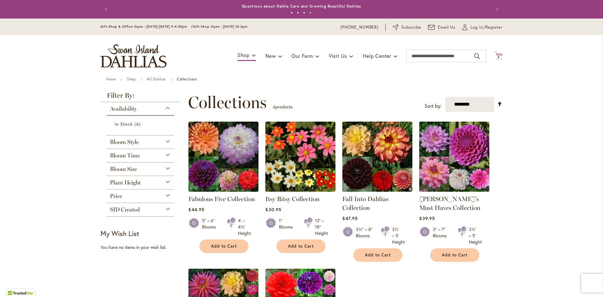
click at [497, 55] on span "4" at bounding box center [498, 57] width 2 height 4
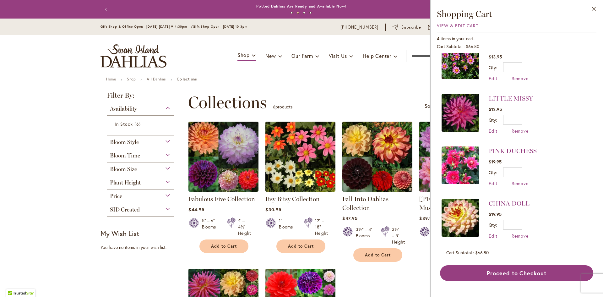
scroll to position [25, 0]
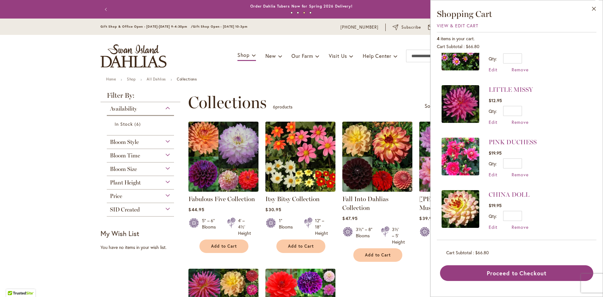
click at [457, 205] on img at bounding box center [461, 209] width 38 height 38
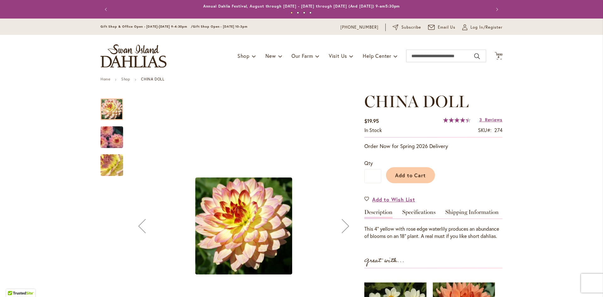
click at [103, 129] on img "CHINA DOLL" at bounding box center [111, 137] width 45 height 32
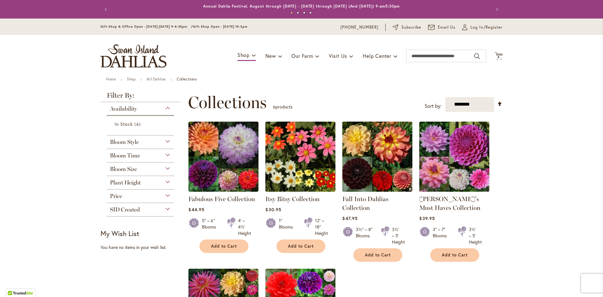
click at [499, 60] on div "Toggle Nav Shop Dahlia Tubers Collections Fresh Cut Dahlias Gardening Supplies …" at bounding box center [301, 56] width 415 height 42
click at [498, 52] on icon "Cart .cls-1 { fill: #231f20; }" at bounding box center [499, 56] width 8 height 8
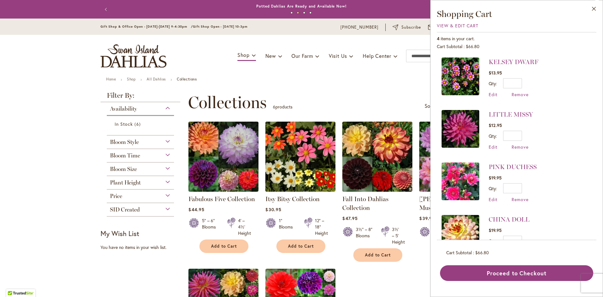
click at [465, 179] on img at bounding box center [461, 181] width 38 height 38
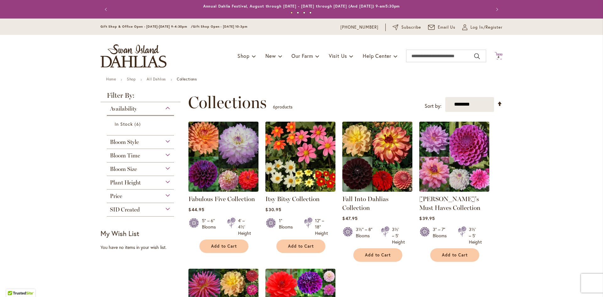
click at [495, 54] on icon "Cart .cls-1 { fill: #231f20; }" at bounding box center [499, 56] width 8 height 8
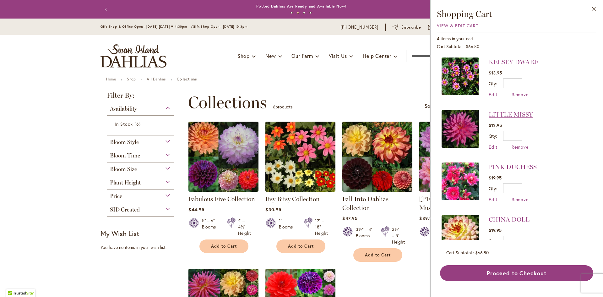
click at [505, 116] on link "LITTLE MISSY" at bounding box center [511, 115] width 44 height 8
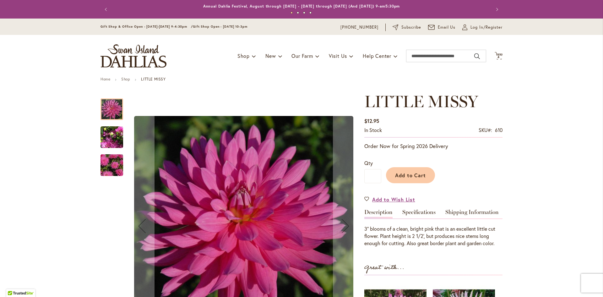
click at [109, 142] on img "LITTLE MISSY" at bounding box center [111, 137] width 23 height 30
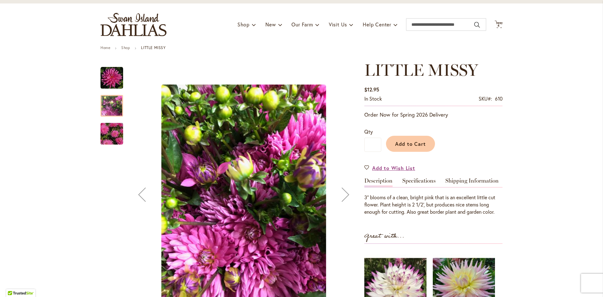
scroll to position [63, 0]
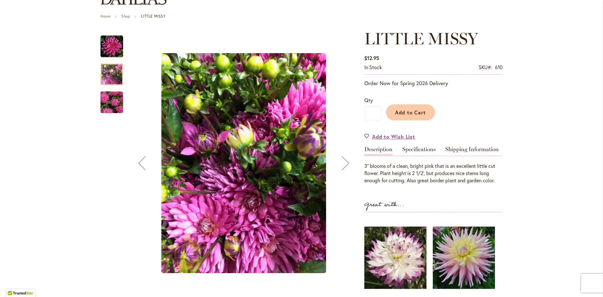
click at [110, 104] on img "LITTLE MISSY" at bounding box center [111, 102] width 45 height 30
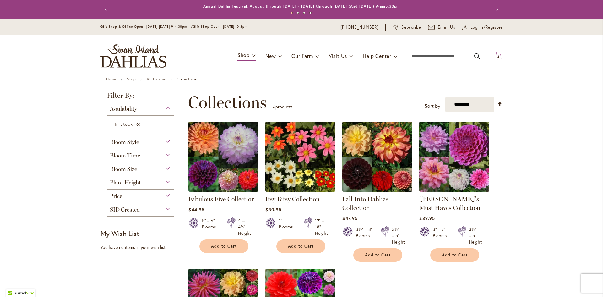
click at [496, 56] on span "4 4 items" at bounding box center [499, 57] width 6 height 3
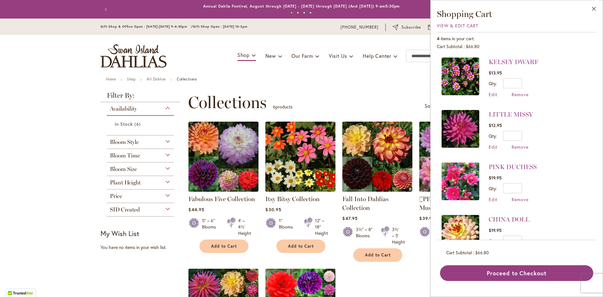
click at [454, 185] on img at bounding box center [461, 181] width 38 height 38
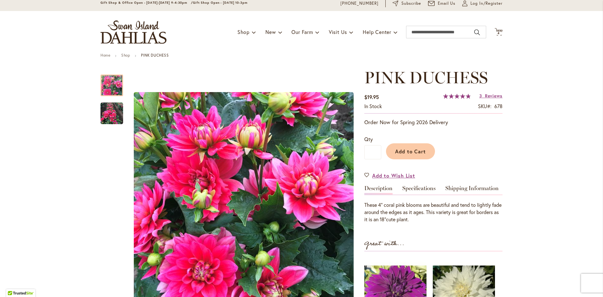
scroll to position [63, 0]
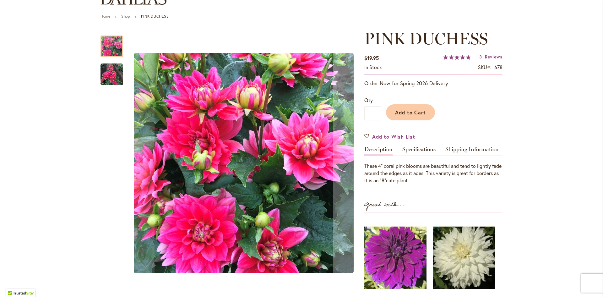
click at [115, 76] on img "PINK DUCHESS" at bounding box center [111, 74] width 23 height 23
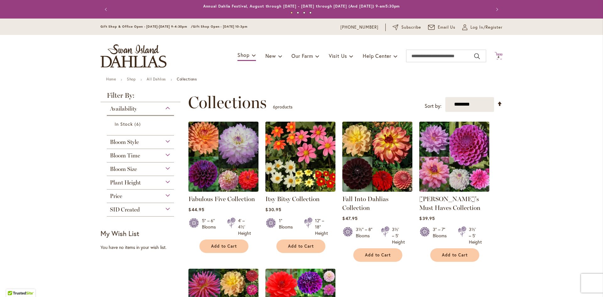
click at [495, 55] on icon "Cart .cls-1 { fill: #231f20; }" at bounding box center [499, 56] width 8 height 8
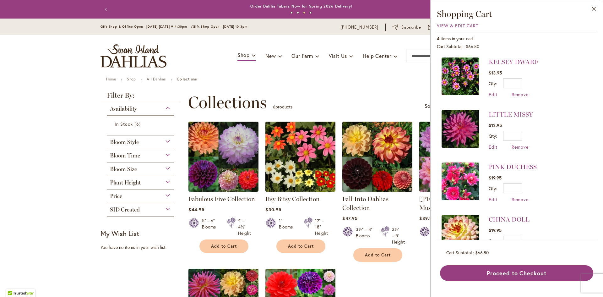
click at [462, 80] on img at bounding box center [461, 76] width 38 height 38
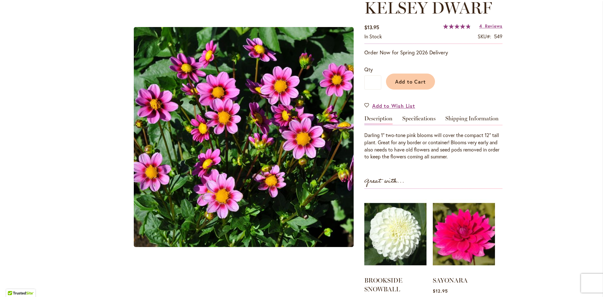
scroll to position [94, 0]
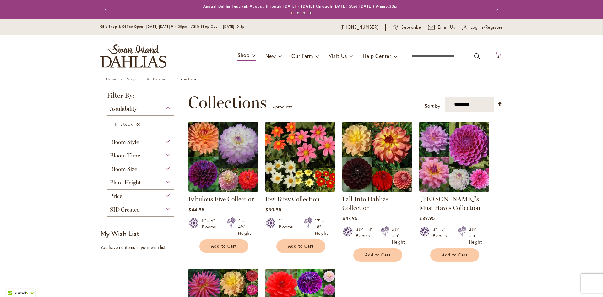
click at [498, 58] on span "4 4 items" at bounding box center [499, 57] width 6 height 3
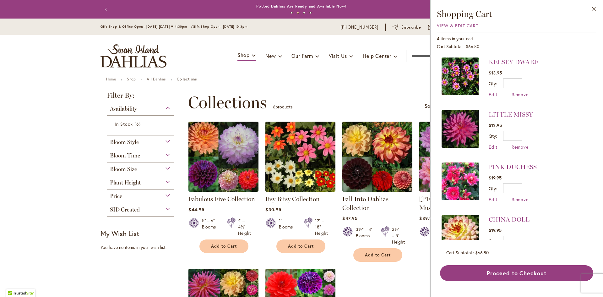
click at [466, 118] on img at bounding box center [461, 129] width 38 height 38
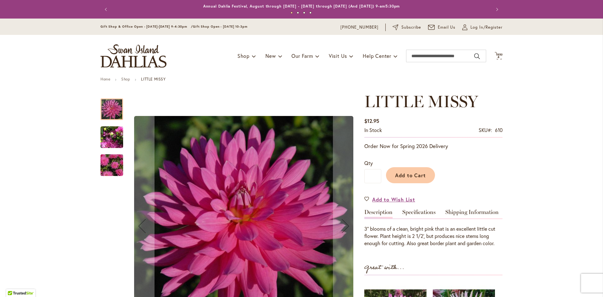
scroll to position [31, 0]
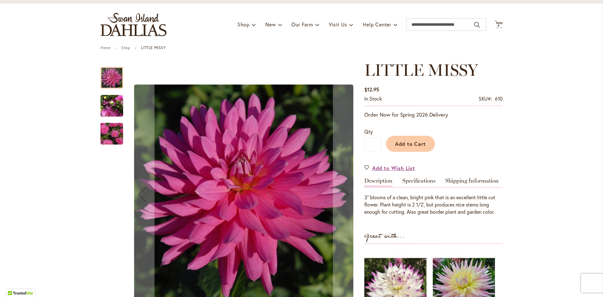
click at [106, 101] on img "LITTLE MISSY" at bounding box center [111, 106] width 23 height 30
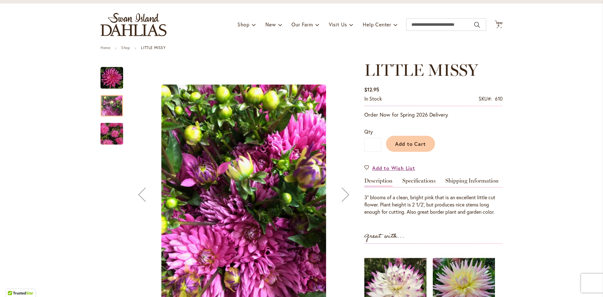
click at [104, 133] on img "LITTLE MISSY" at bounding box center [111, 134] width 45 height 30
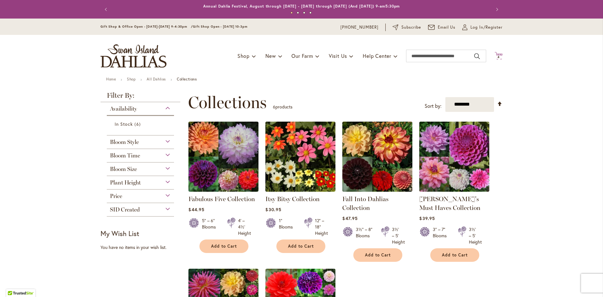
click at [499, 56] on icon at bounding box center [499, 56] width 8 height 8
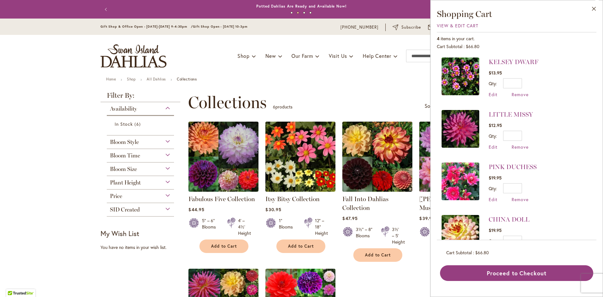
click at [460, 182] on img at bounding box center [461, 181] width 38 height 38
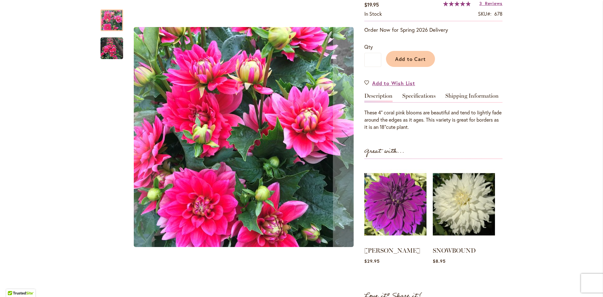
scroll to position [126, 0]
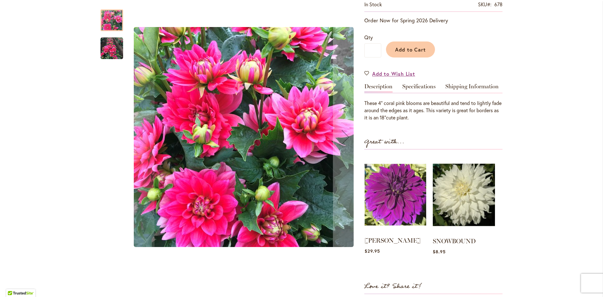
click at [398, 194] on img at bounding box center [396, 194] width 62 height 77
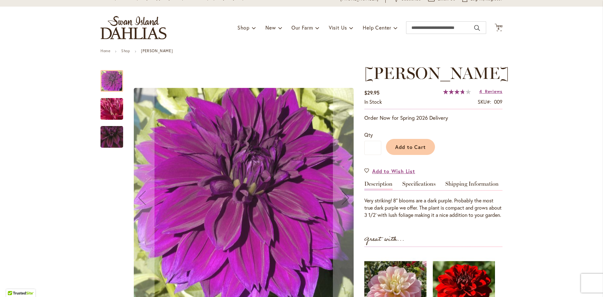
scroll to position [94, 0]
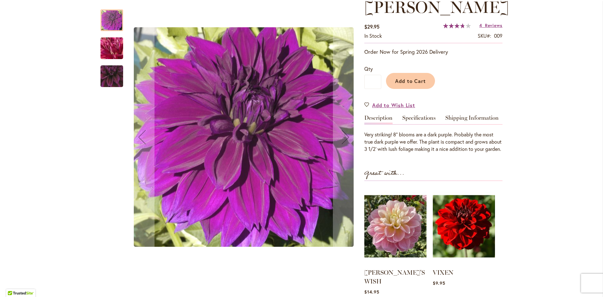
click at [100, 51] on img "Thomas Edison" at bounding box center [111, 48] width 45 height 34
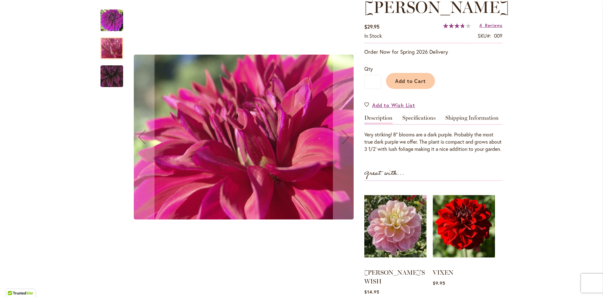
click at [102, 61] on div "Thomas Edison" at bounding box center [111, 73] width 23 height 28
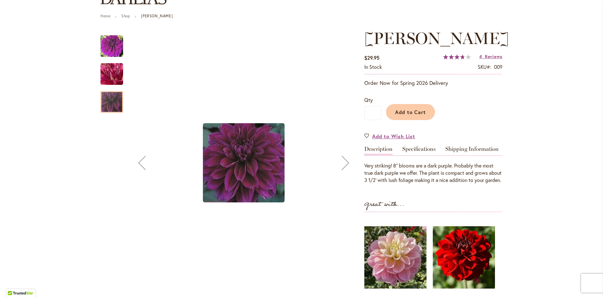
scroll to position [63, 0]
click at [113, 40] on img "Thomas Edison" at bounding box center [111, 46] width 23 height 23
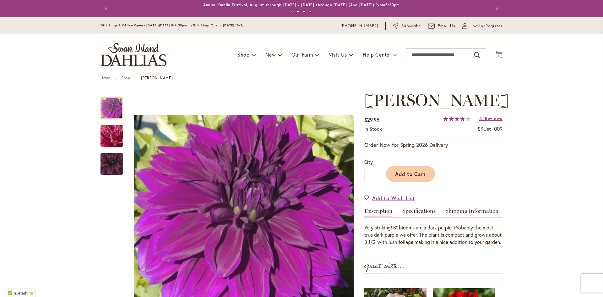
scroll to position [0, 0]
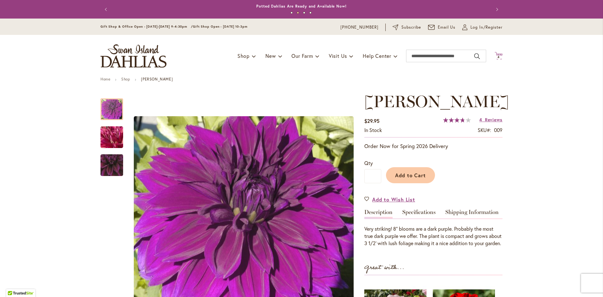
click at [495, 59] on icon at bounding box center [499, 56] width 8 height 8
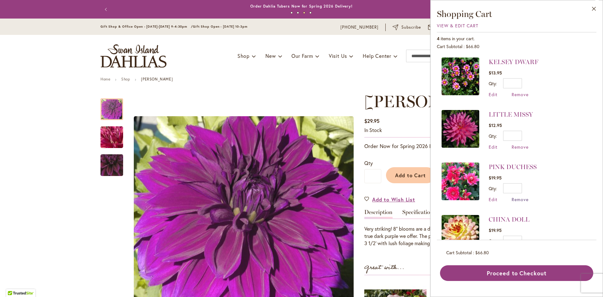
click at [521, 199] on span "Remove" at bounding box center [520, 199] width 17 height 6
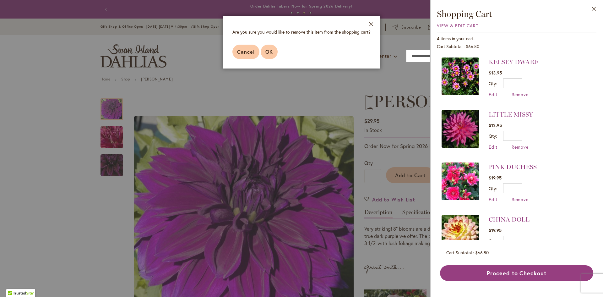
click at [264, 48] on button "OK" at bounding box center [269, 52] width 17 height 14
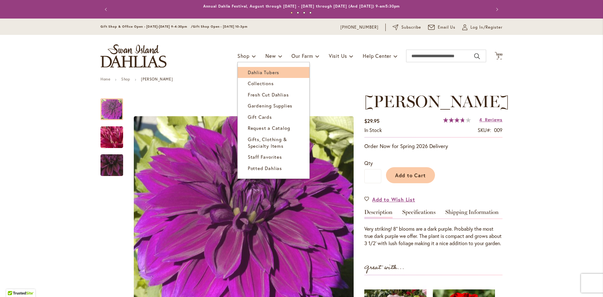
click at [265, 72] on span "Dahlia Tubers" at bounding box center [263, 72] width 31 height 6
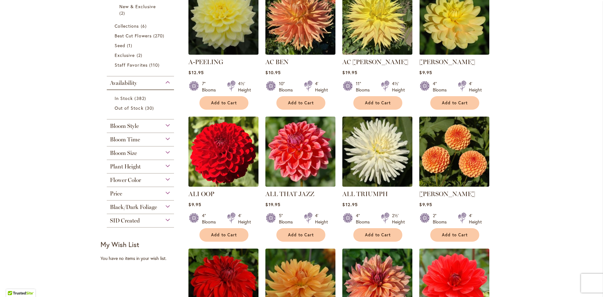
scroll to position [188, 0]
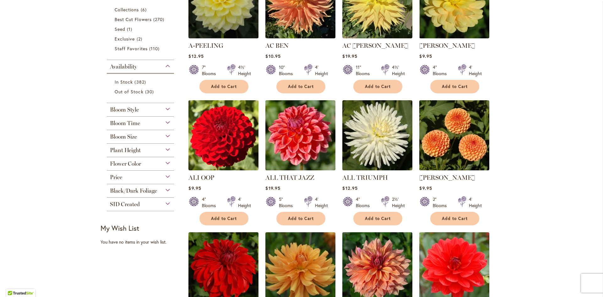
click at [156, 152] on div "Plant Height" at bounding box center [140, 149] width 67 height 10
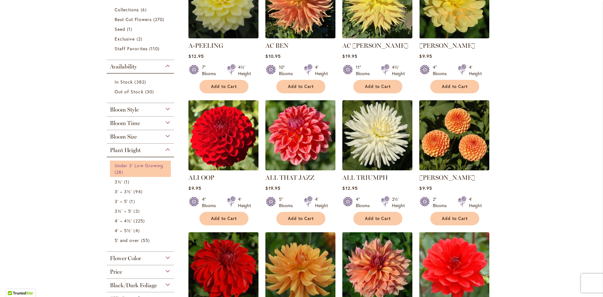
click at [129, 166] on span "Under 3' Low Growing" at bounding box center [139, 165] width 49 height 6
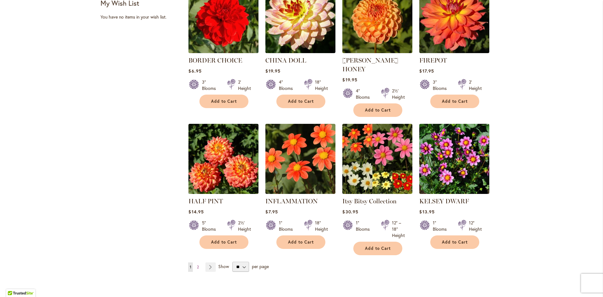
scroll to position [440, 0]
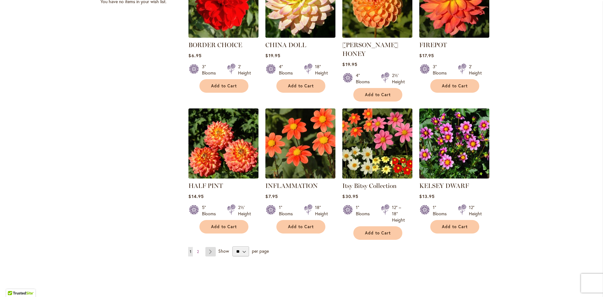
click at [209, 247] on link "Page Next" at bounding box center [210, 251] width 10 height 9
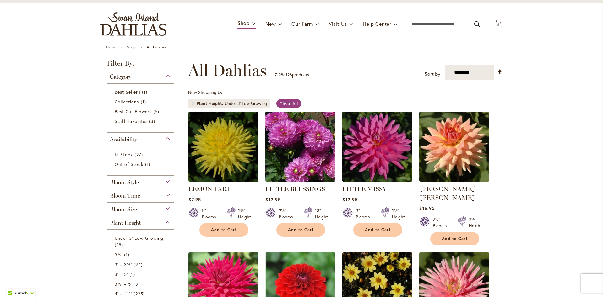
scroll to position [31, 0]
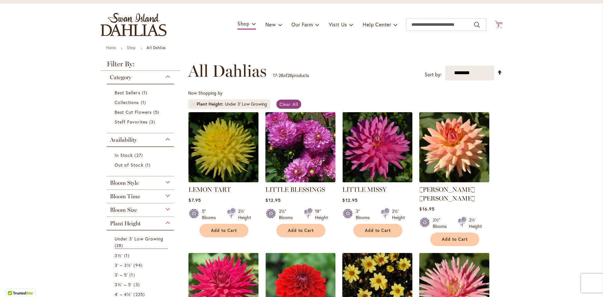
click at [497, 23] on icon at bounding box center [499, 24] width 8 height 8
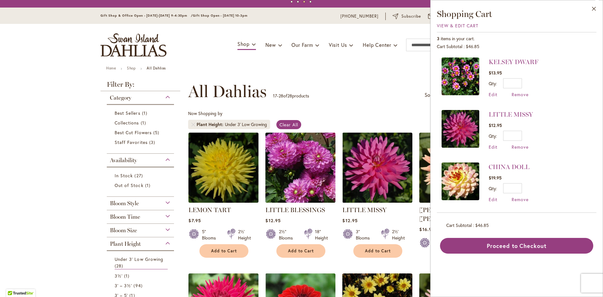
scroll to position [0, 0]
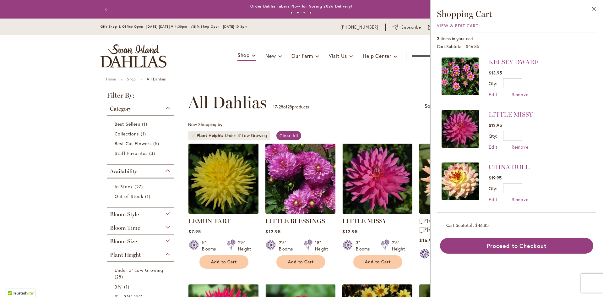
click at [470, 138] on img at bounding box center [461, 129] width 38 height 38
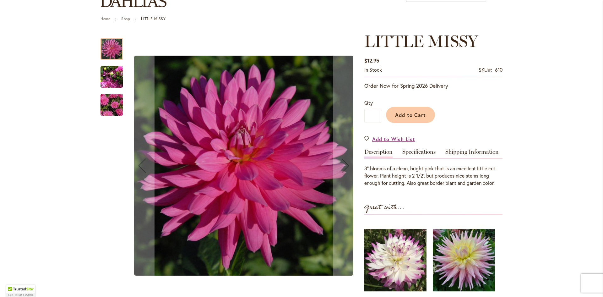
scroll to position [63, 0]
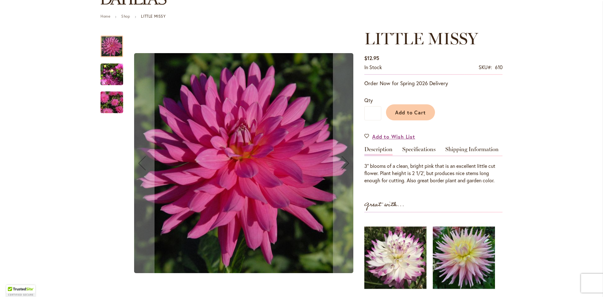
click at [109, 91] on div "LITTLE MISSY" at bounding box center [111, 99] width 23 height 28
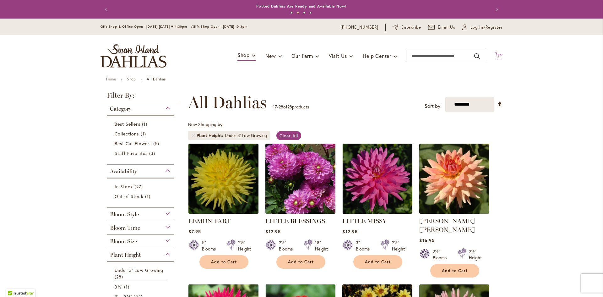
click at [497, 58] on span "3" at bounding box center [498, 57] width 2 height 4
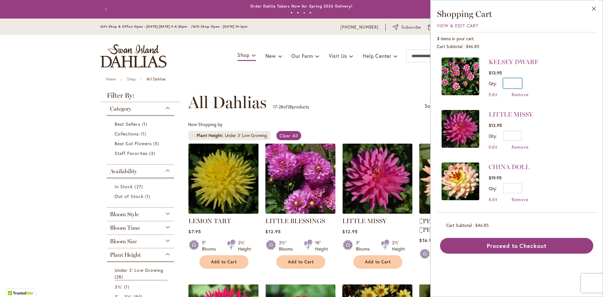
click at [504, 84] on input "*" at bounding box center [512, 83] width 19 height 10
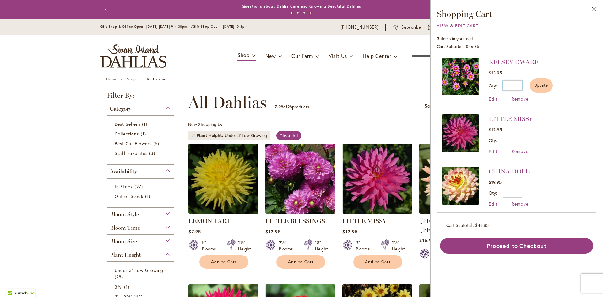
type input "*"
click at [543, 83] on span "Update" at bounding box center [541, 85] width 14 height 4
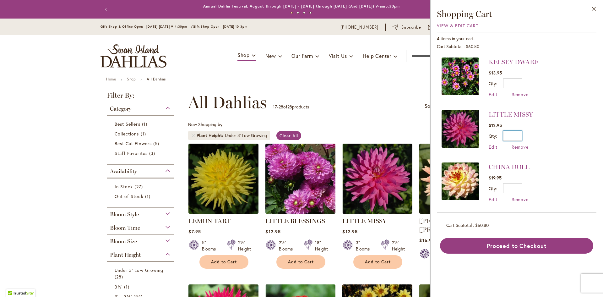
click at [520, 134] on input "*" at bounding box center [512, 136] width 19 height 10
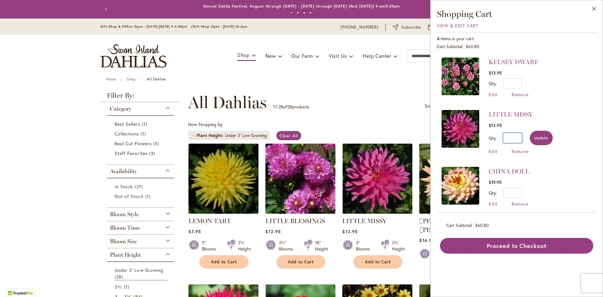
type input "*"
click at [541, 139] on span "Update" at bounding box center [541, 138] width 14 height 4
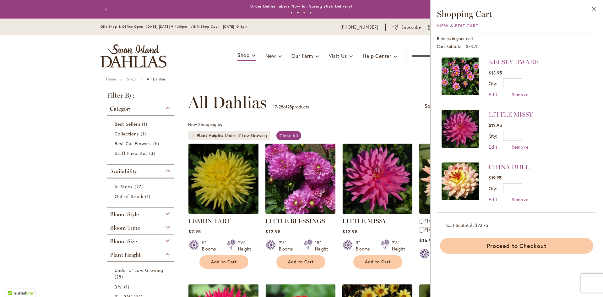
click at [507, 245] on button "Proceed to Checkout" at bounding box center [516, 246] width 153 height 16
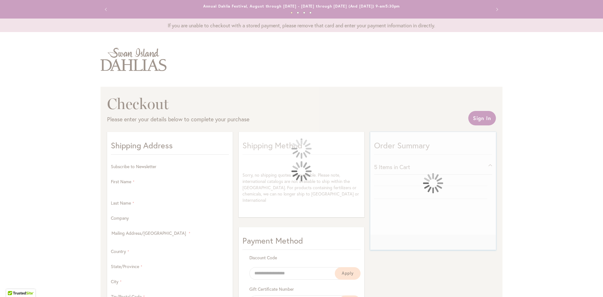
select select "**"
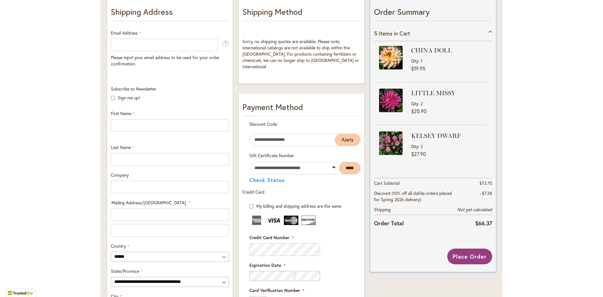
scroll to position [126, 0]
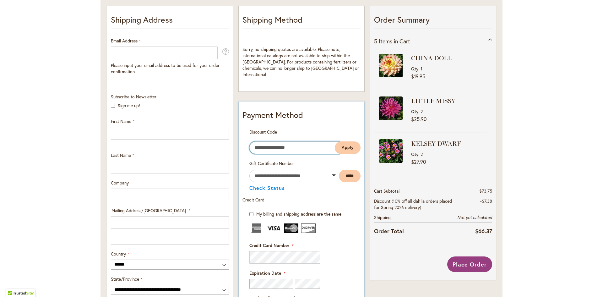
click at [285, 141] on input "Enter discount code" at bounding box center [294, 147] width 90 height 13
type input "**********"
click at [355, 143] on button "Apply" at bounding box center [348, 147] width 26 height 13
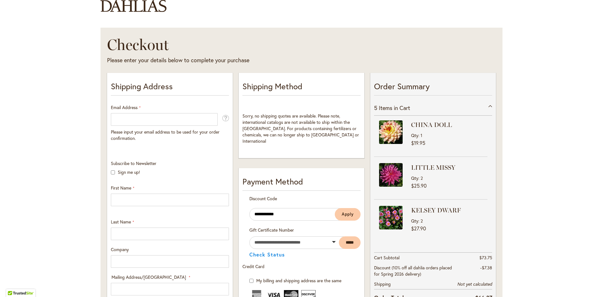
scroll to position [63, 0]
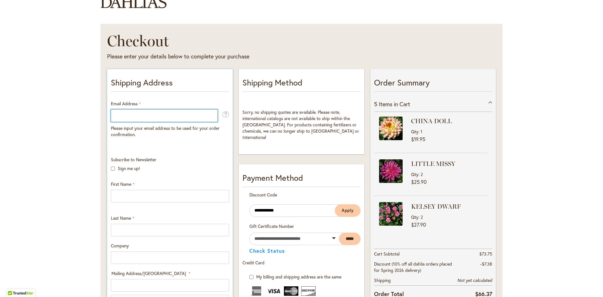
click at [118, 117] on input "Email Address" at bounding box center [164, 115] width 107 height 13
type input "**********"
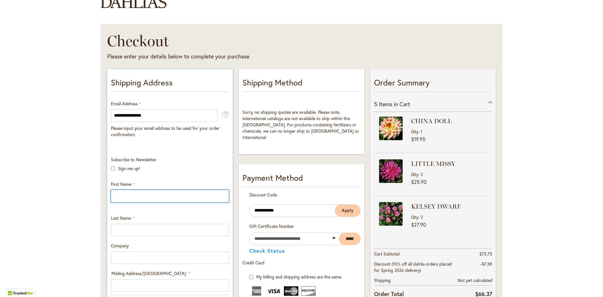
click at [167, 196] on input "First Name" at bounding box center [170, 196] width 118 height 13
type input "*****"
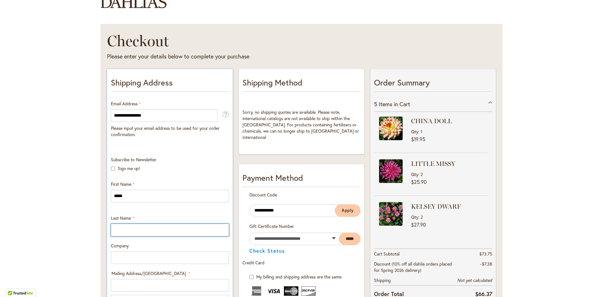
type input "*******"
type input "**********"
select select "**"
type input "*********"
type input "*****"
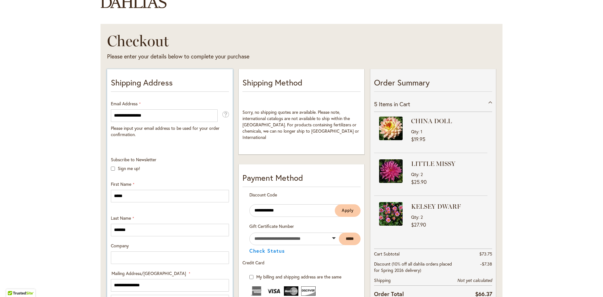
type input "**********"
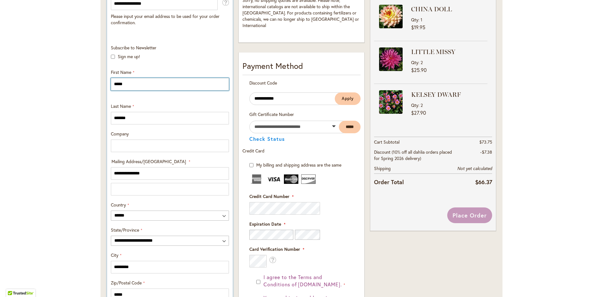
scroll to position [188, 0]
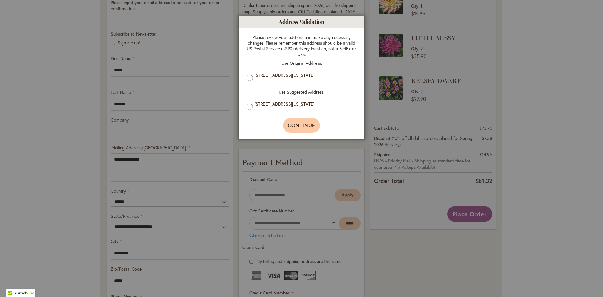
click at [294, 127] on span "Continue" at bounding box center [302, 125] width 28 height 7
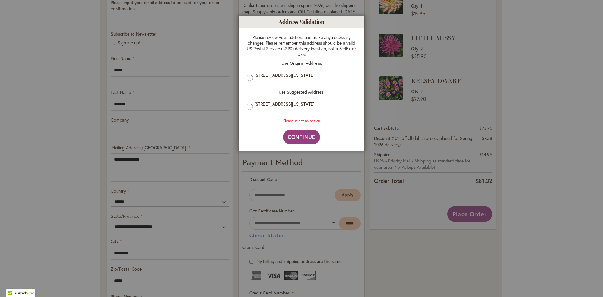
click at [295, 107] on label "16406 NE 94TH ST, VANCOUVER, Washington, 98682-1265, United States" at bounding box center [303, 104] width 99 height 6
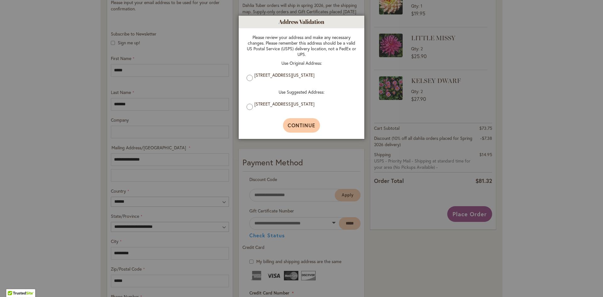
click at [308, 132] on button "Continue" at bounding box center [301, 125] width 37 height 14
type input "**********"
type input "*********"
type input "**********"
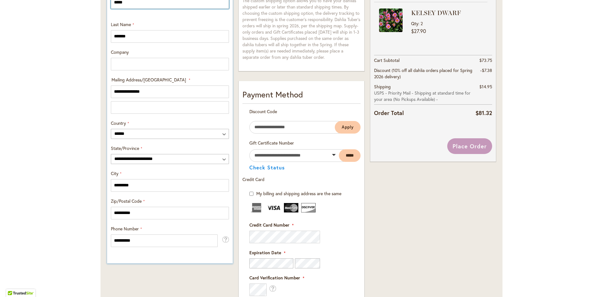
scroll to position [283, 0]
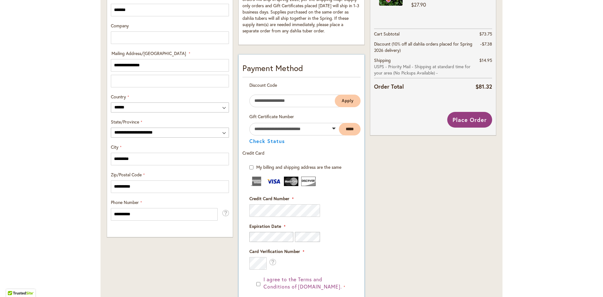
click at [276, 227] on span "Expiration Date" at bounding box center [265, 226] width 32 height 6
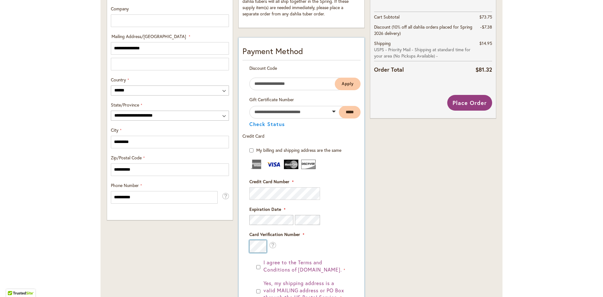
scroll to position [345, 0]
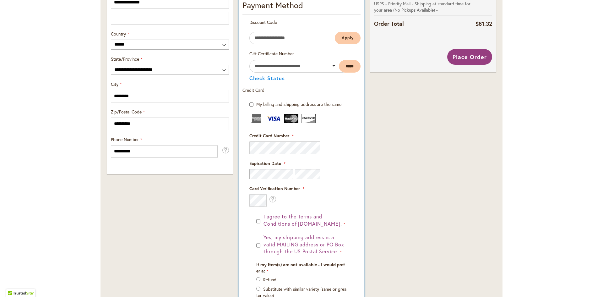
click at [259, 220] on div "I agree to the Terms and Conditions of dahlias.com." at bounding box center [301, 220] width 90 height 14
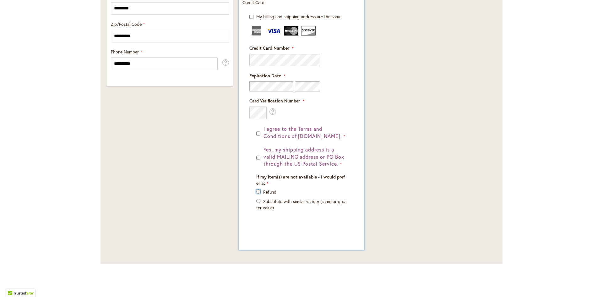
scroll to position [437, 0]
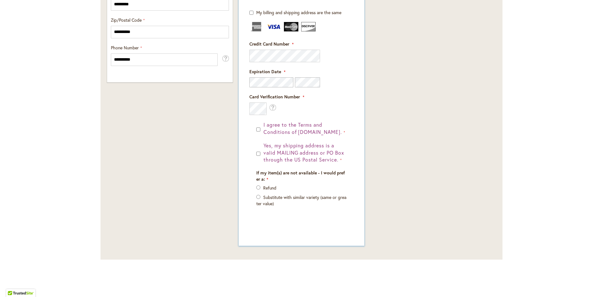
click at [294, 198] on label "Substitute with similar variety (same or greater value)" at bounding box center [301, 200] width 90 height 12
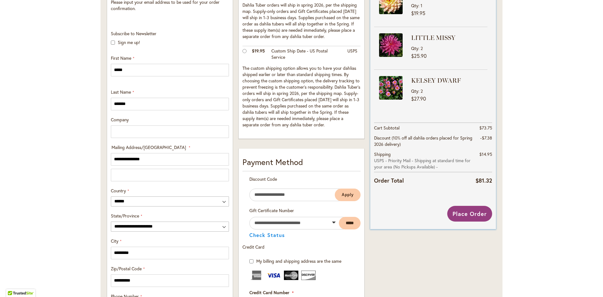
scroll to position [186, 0]
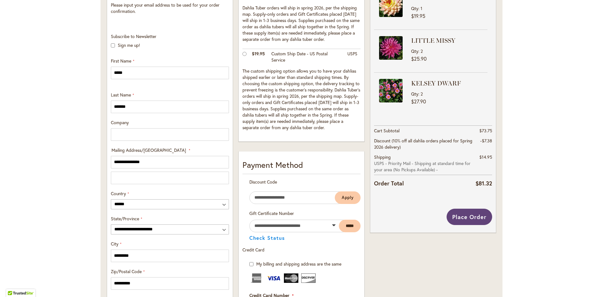
drag, startPoint x: 463, startPoint y: 218, endPoint x: 433, endPoint y: 238, distance: 35.8
click at [439, 241] on div "Order Summary 5 Items in Cart CHINA DOLL Qty 1 $19.95 Qty 2" at bounding box center [432, 225] width 131 height 563
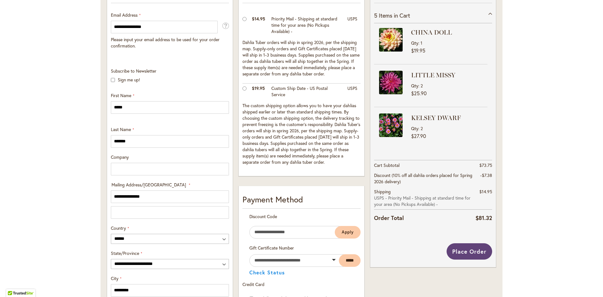
scroll to position [154, 0]
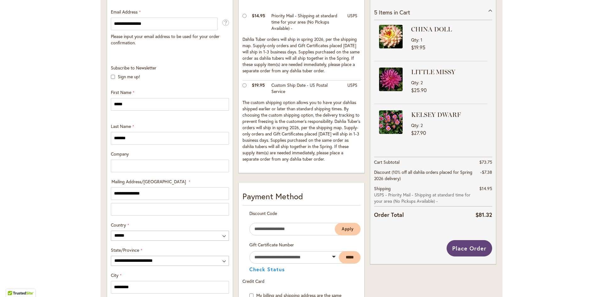
drag, startPoint x: 469, startPoint y: 251, endPoint x: 474, endPoint y: 248, distance: 5.7
click at [474, 248] on span "Place Order" at bounding box center [469, 248] width 34 height 8
